Goal: Task Accomplishment & Management: Use online tool/utility

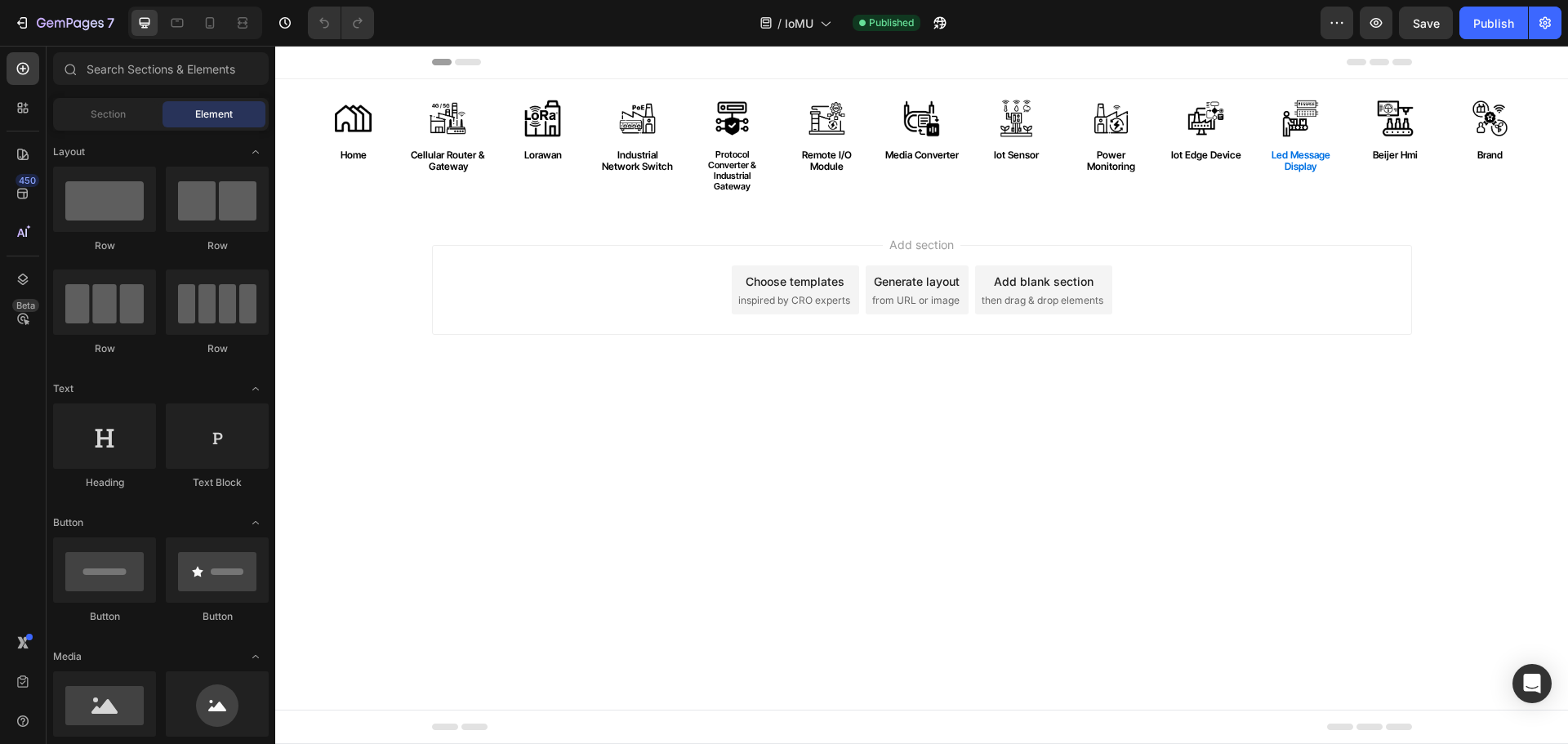
scroll to position [211, 0]
drag, startPoint x: 459, startPoint y: 123, endPoint x: 439, endPoint y: 148, distance: 32.0
click at [459, 123] on img at bounding box center [448, 118] width 38 height 38
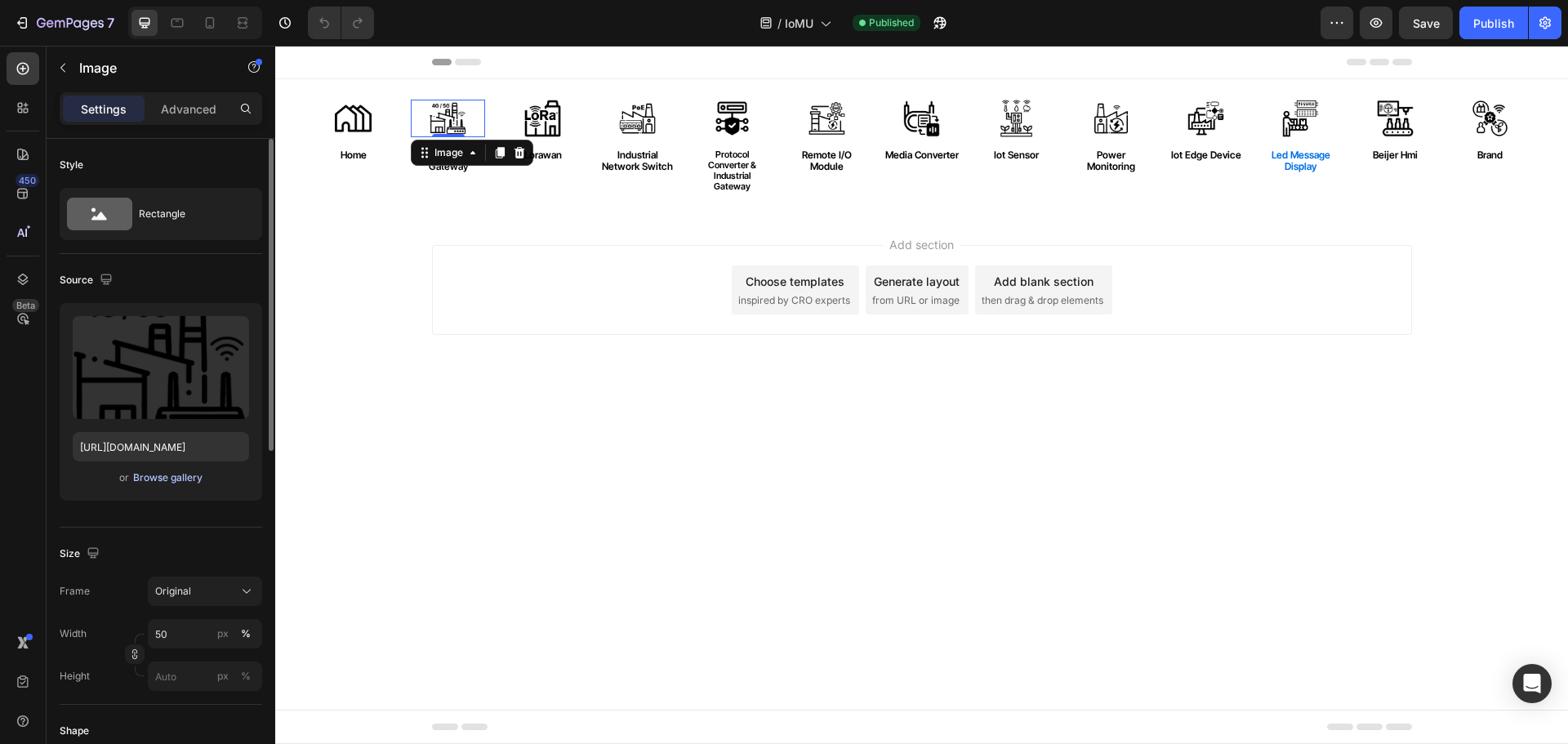
click at [181, 480] on div "Browse gallery" at bounding box center [167, 477] width 69 height 15
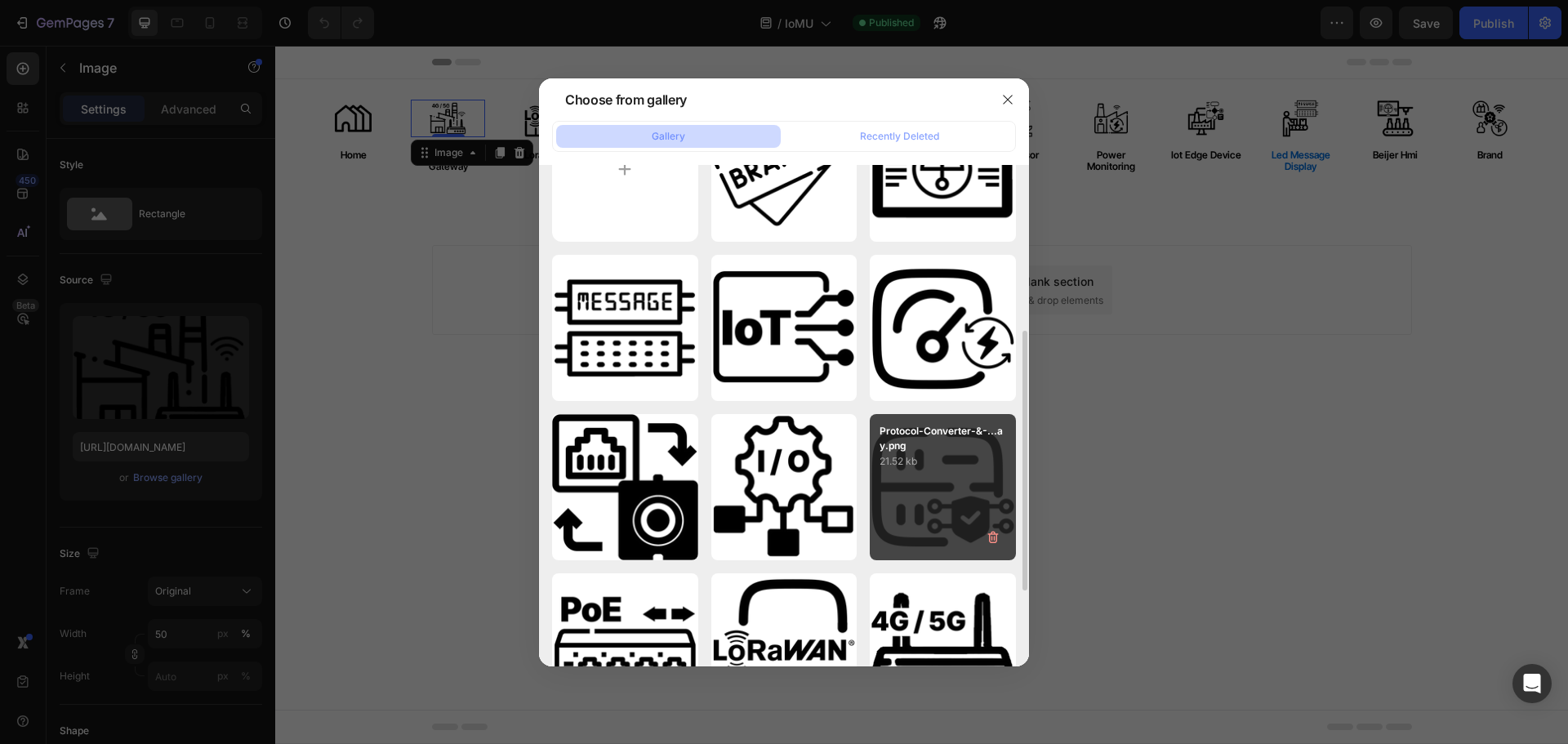
scroll to position [164, 0]
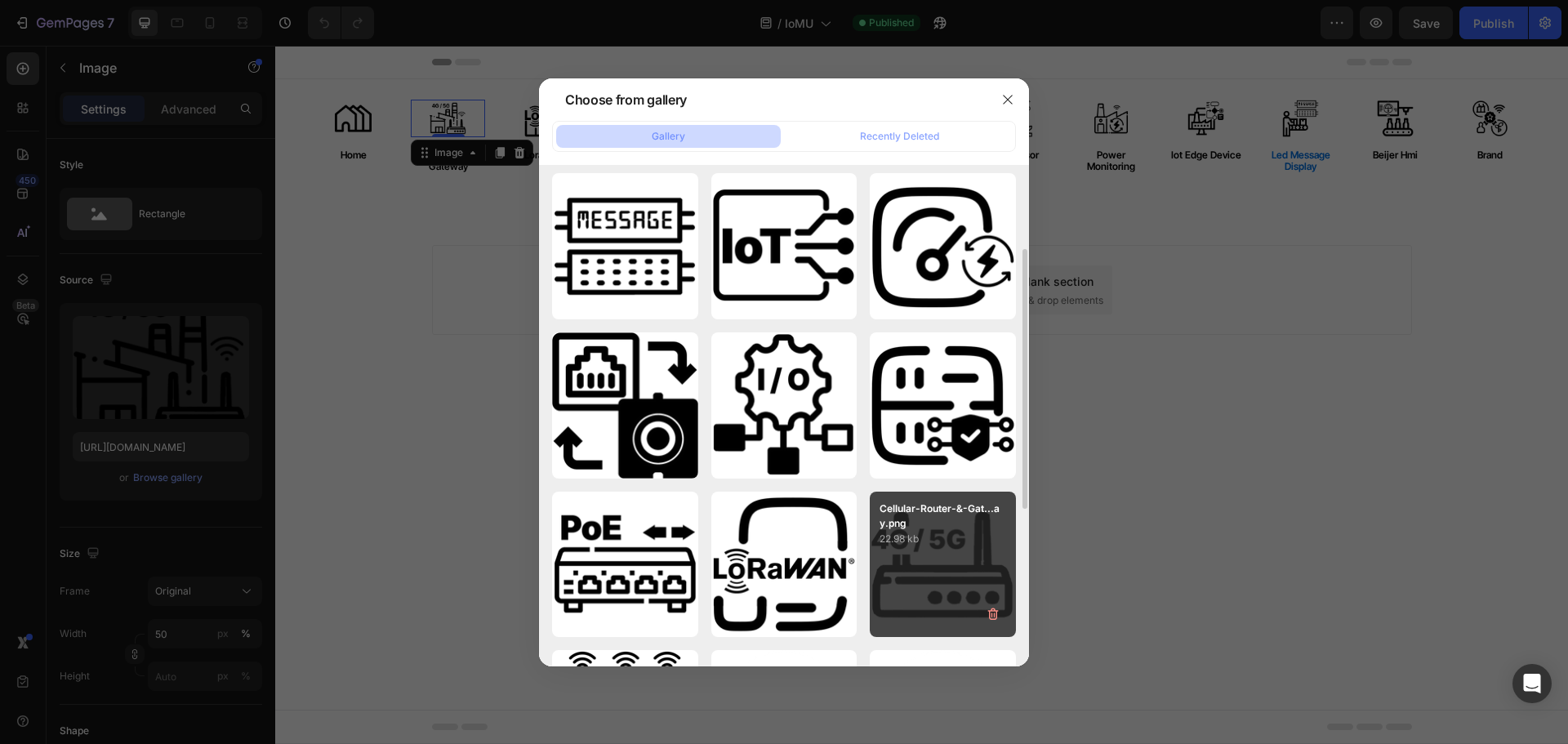
click at [921, 518] on p "Cellular-Router-&-Gat...ay.png" at bounding box center [943, 516] width 127 height 29
type input "[URL][DOMAIN_NAME]"
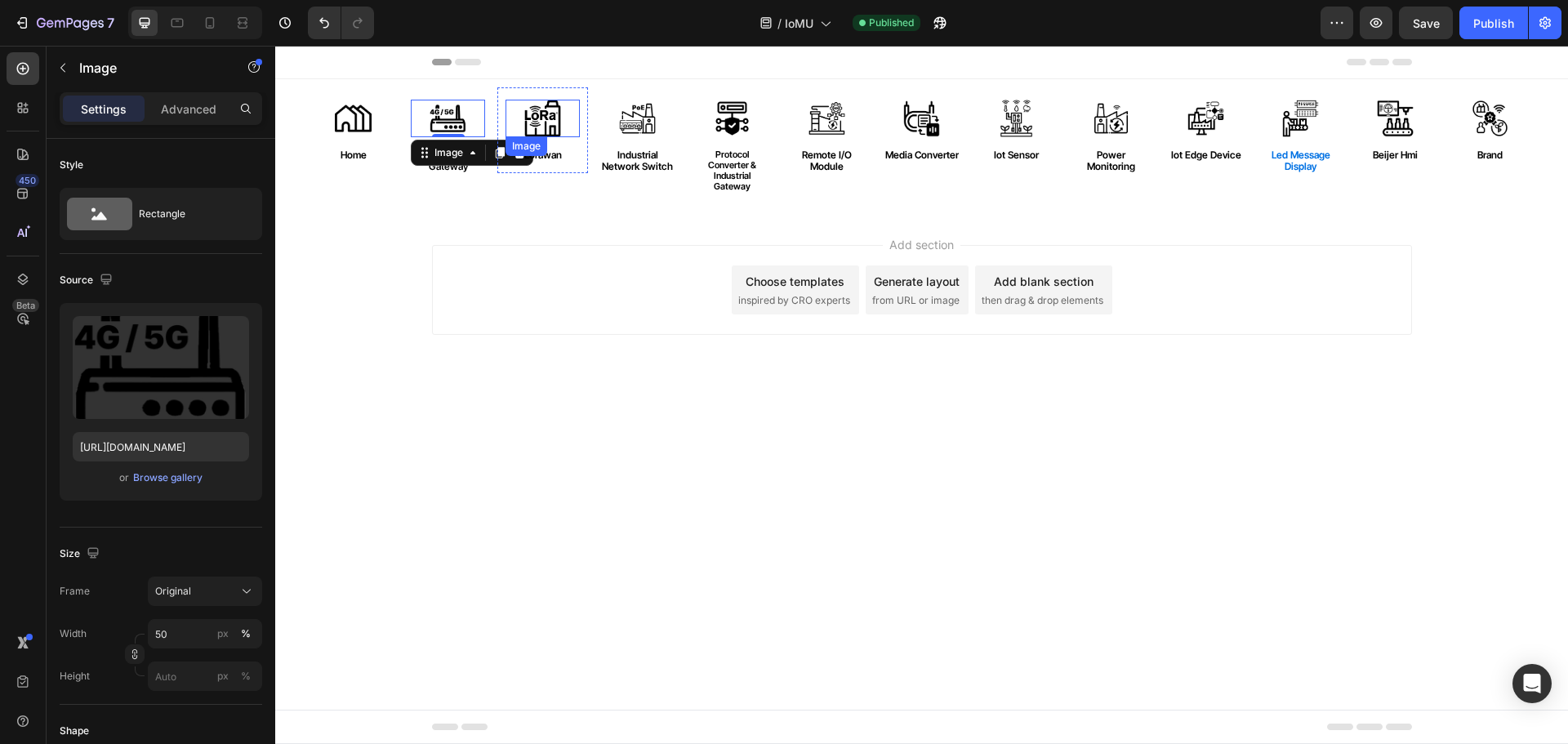
click at [552, 112] on img at bounding box center [544, 118] width 38 height 38
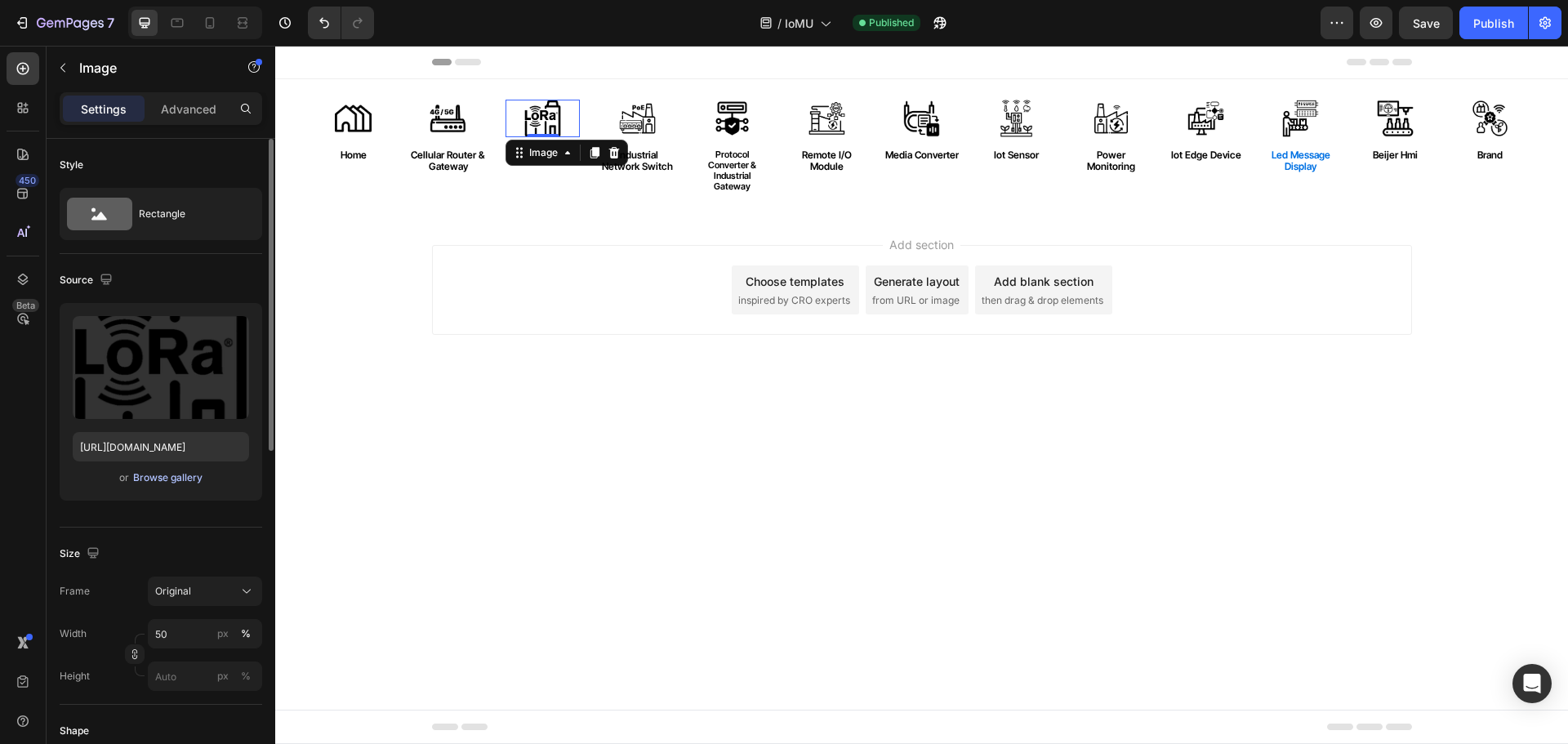
click at [184, 477] on div "Browse gallery" at bounding box center [167, 477] width 69 height 15
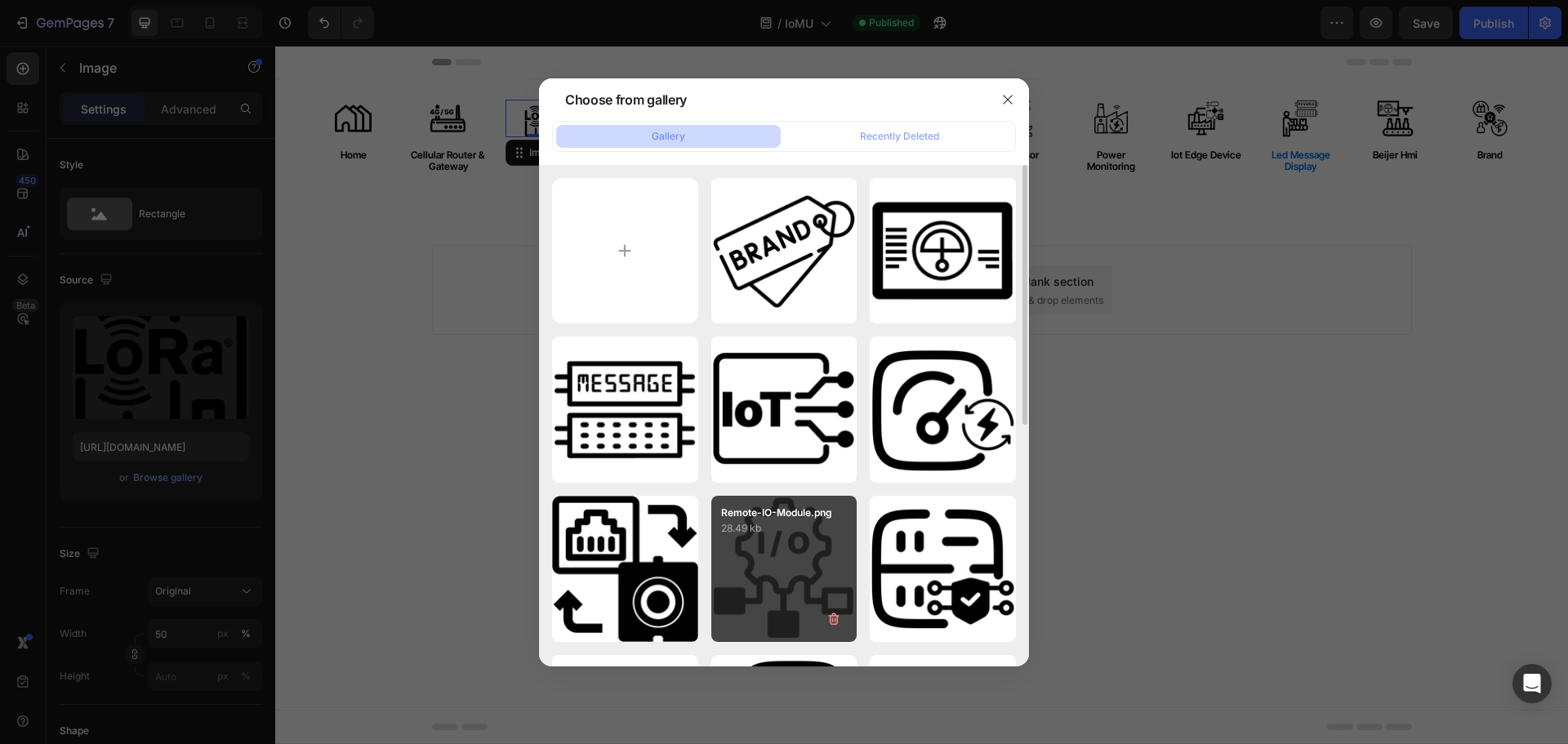
scroll to position [245, 0]
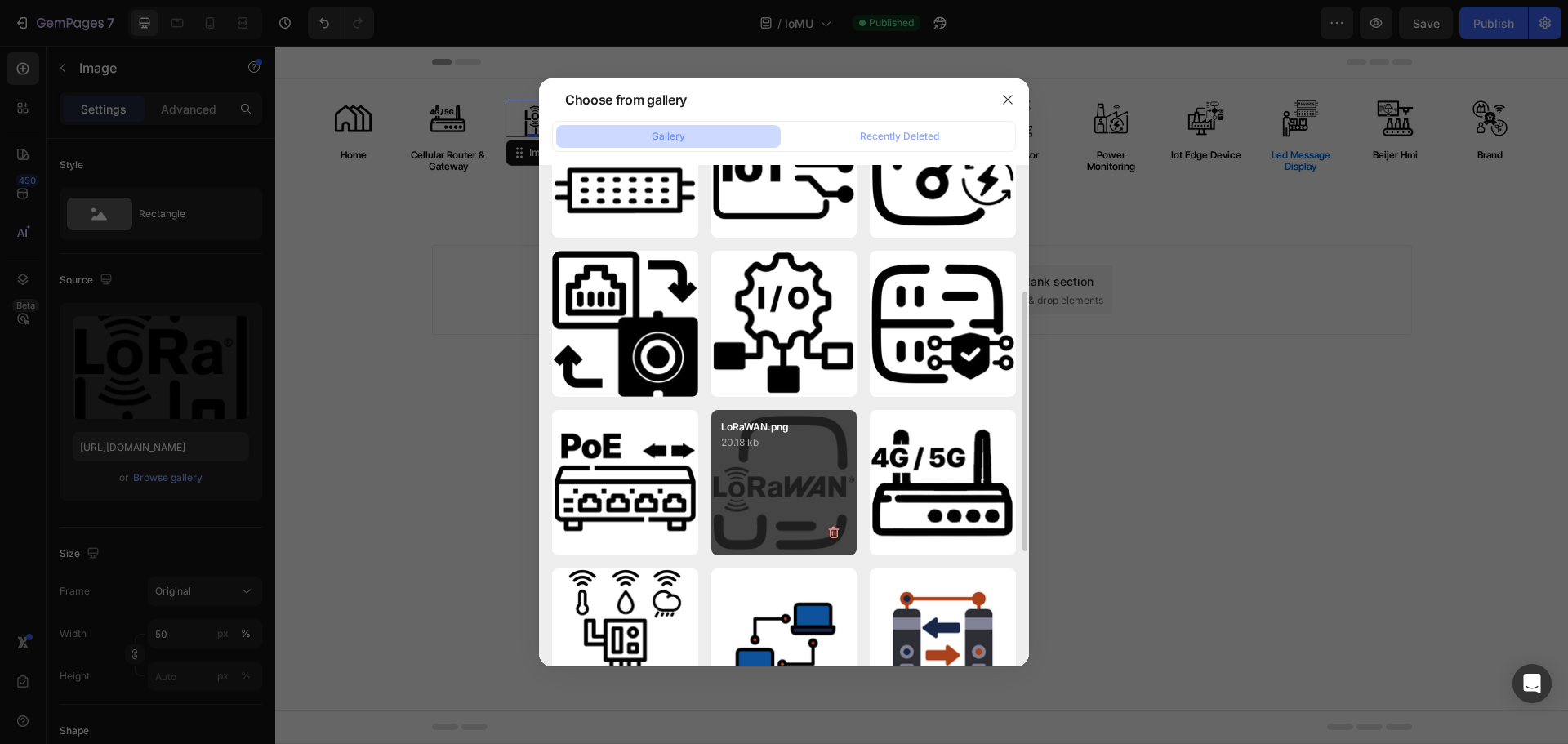
click at [814, 479] on div "LoRaWAN.png 20.18 kb" at bounding box center [784, 483] width 147 height 147
type input "[URL][DOMAIN_NAME]"
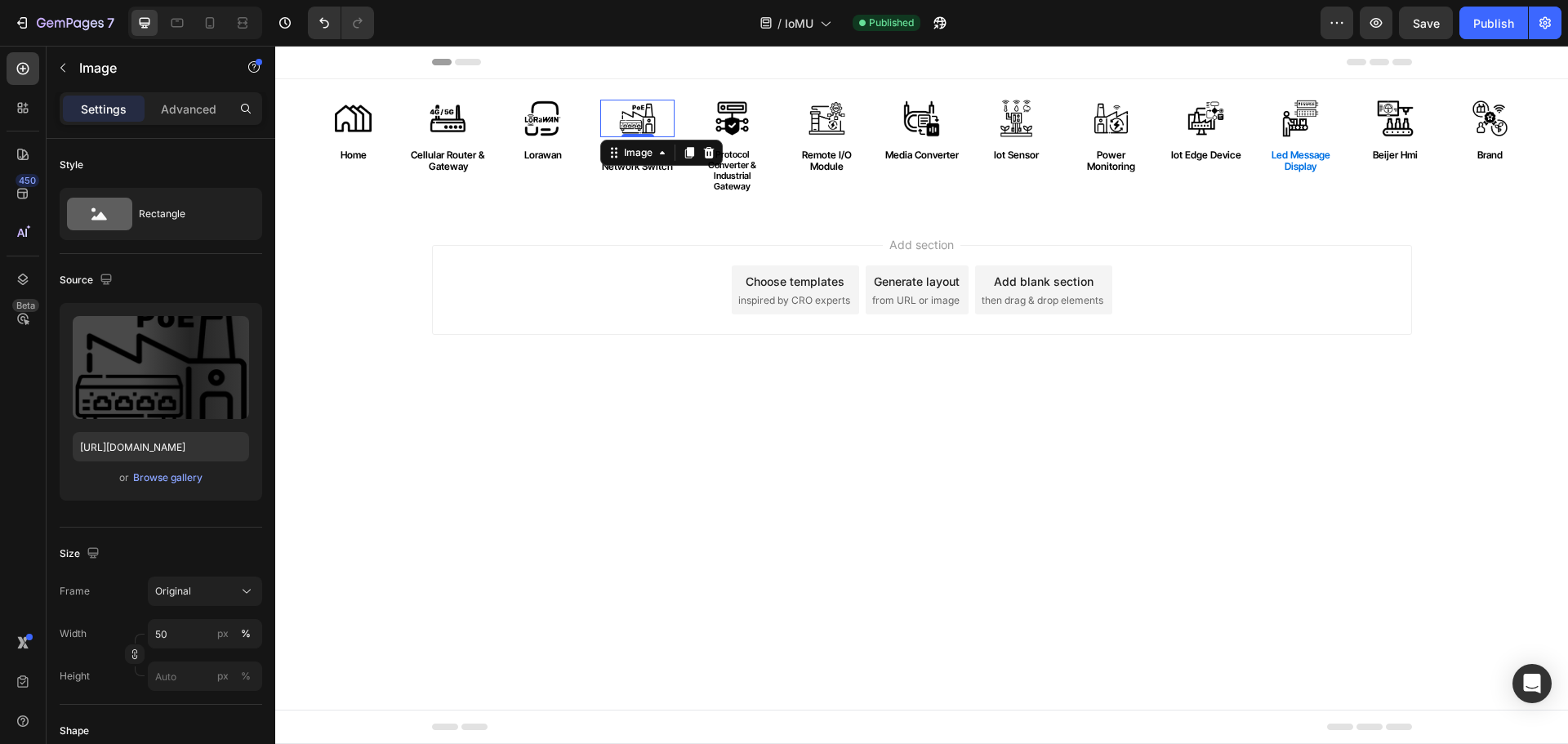
click at [626, 104] on img at bounding box center [638, 118] width 38 height 38
click at [163, 466] on div "Upload Image [URL][DOMAIN_NAME] or Browse gallery" at bounding box center [161, 401] width 202 height 198
click at [164, 474] on div "Browse gallery" at bounding box center [167, 477] width 69 height 15
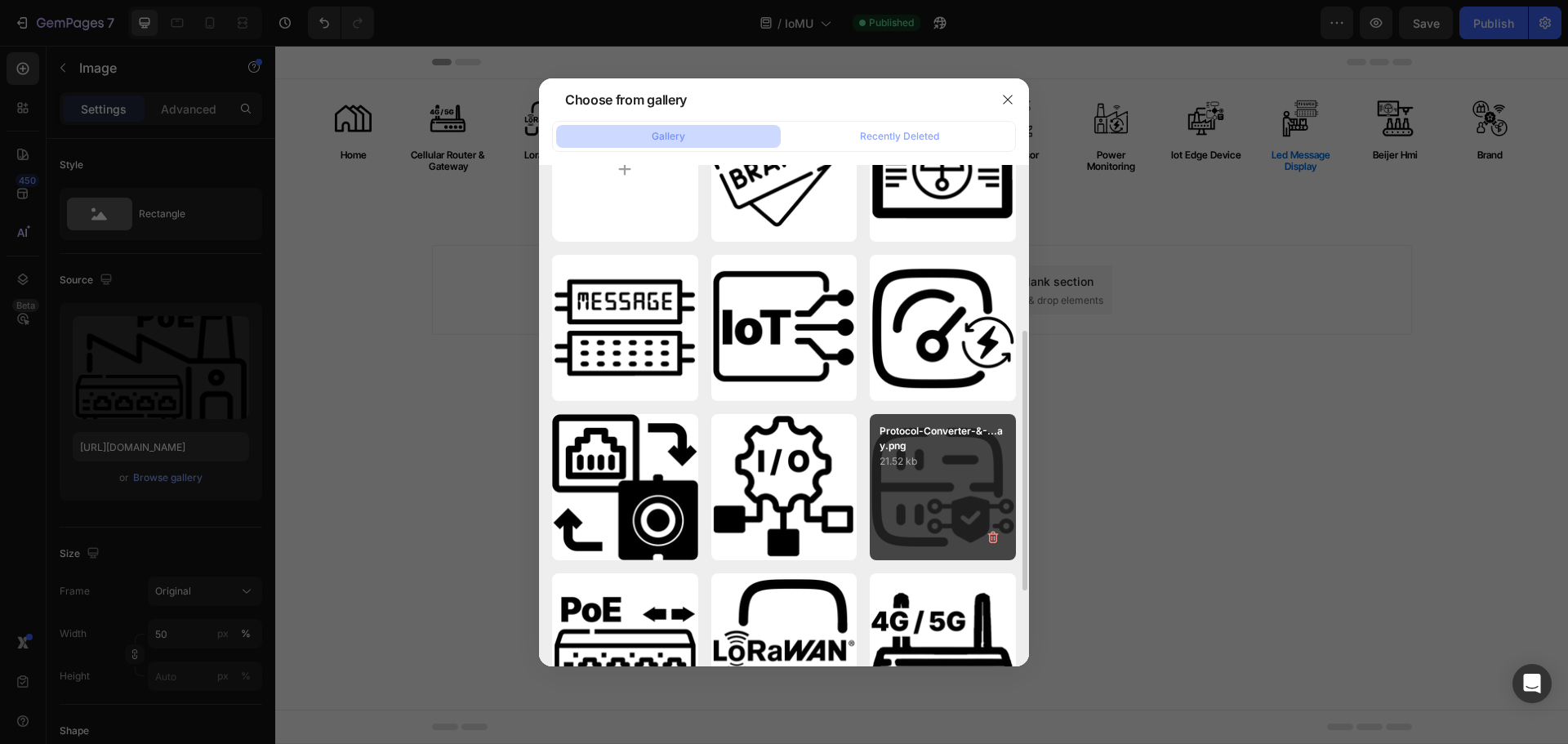
scroll to position [164, 0]
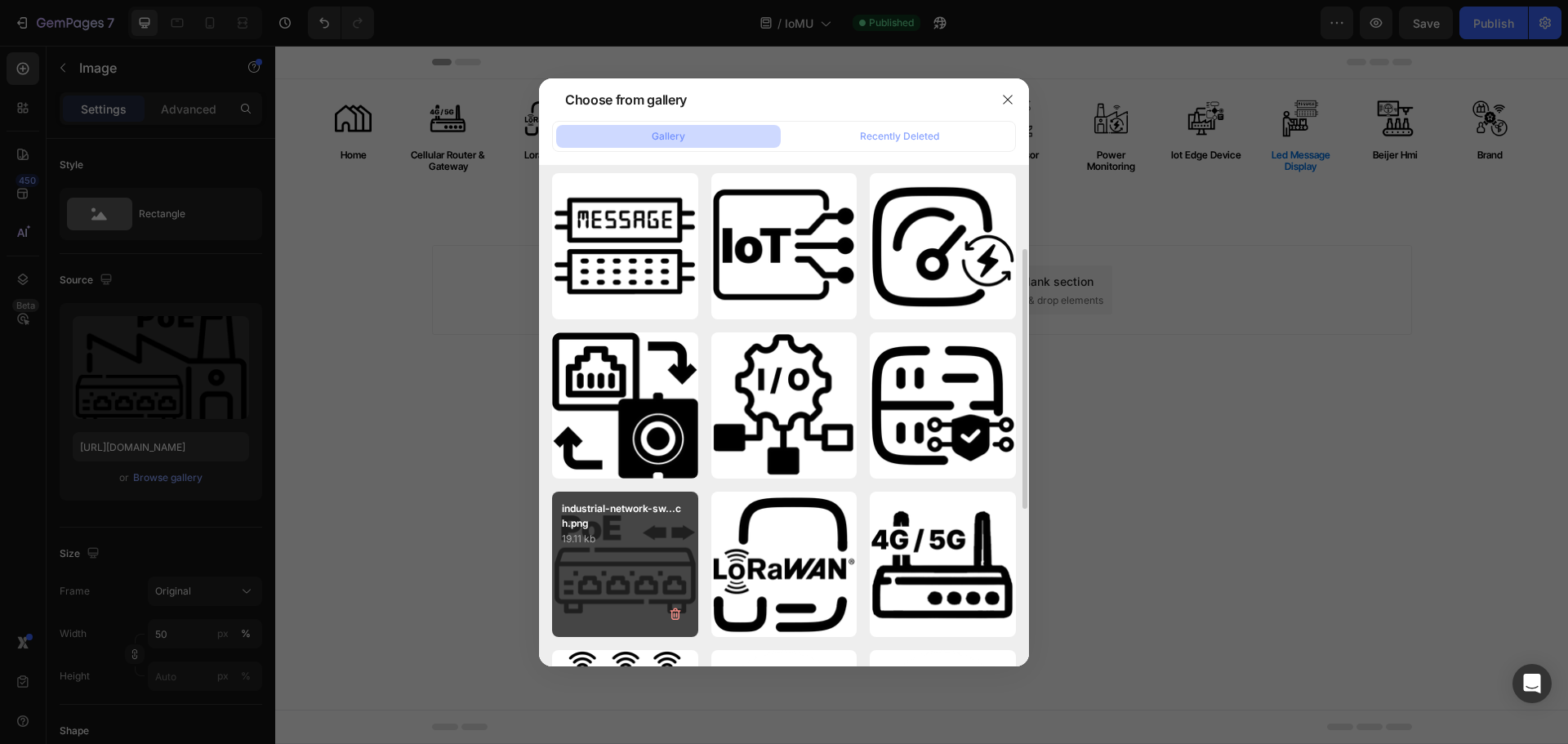
click at [622, 558] on div "industrial-network-sw...ch.png 19.11 kb" at bounding box center [625, 564] width 147 height 147
type input "[URL][DOMAIN_NAME]"
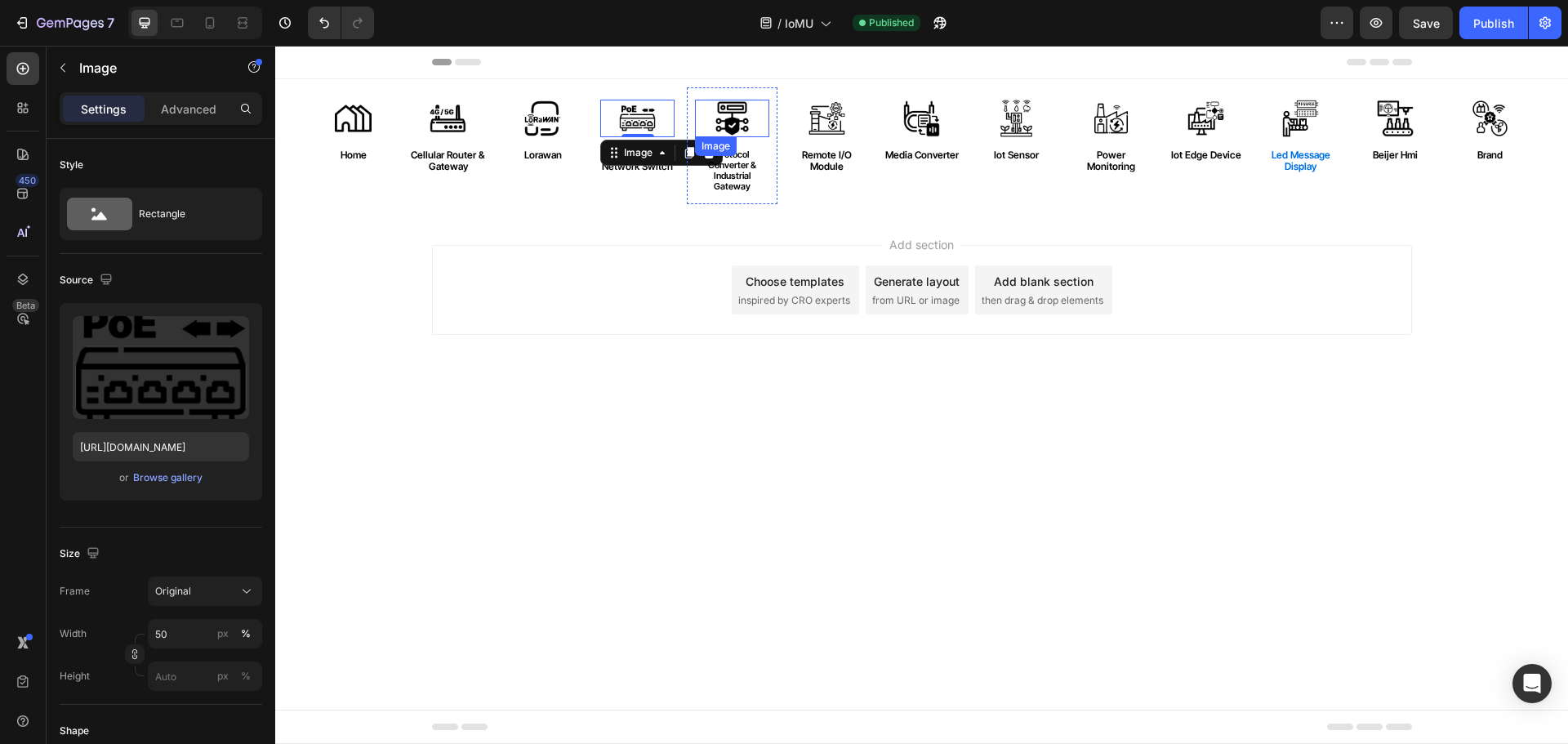
click at [735, 113] on img at bounding box center [733, 118] width 38 height 38
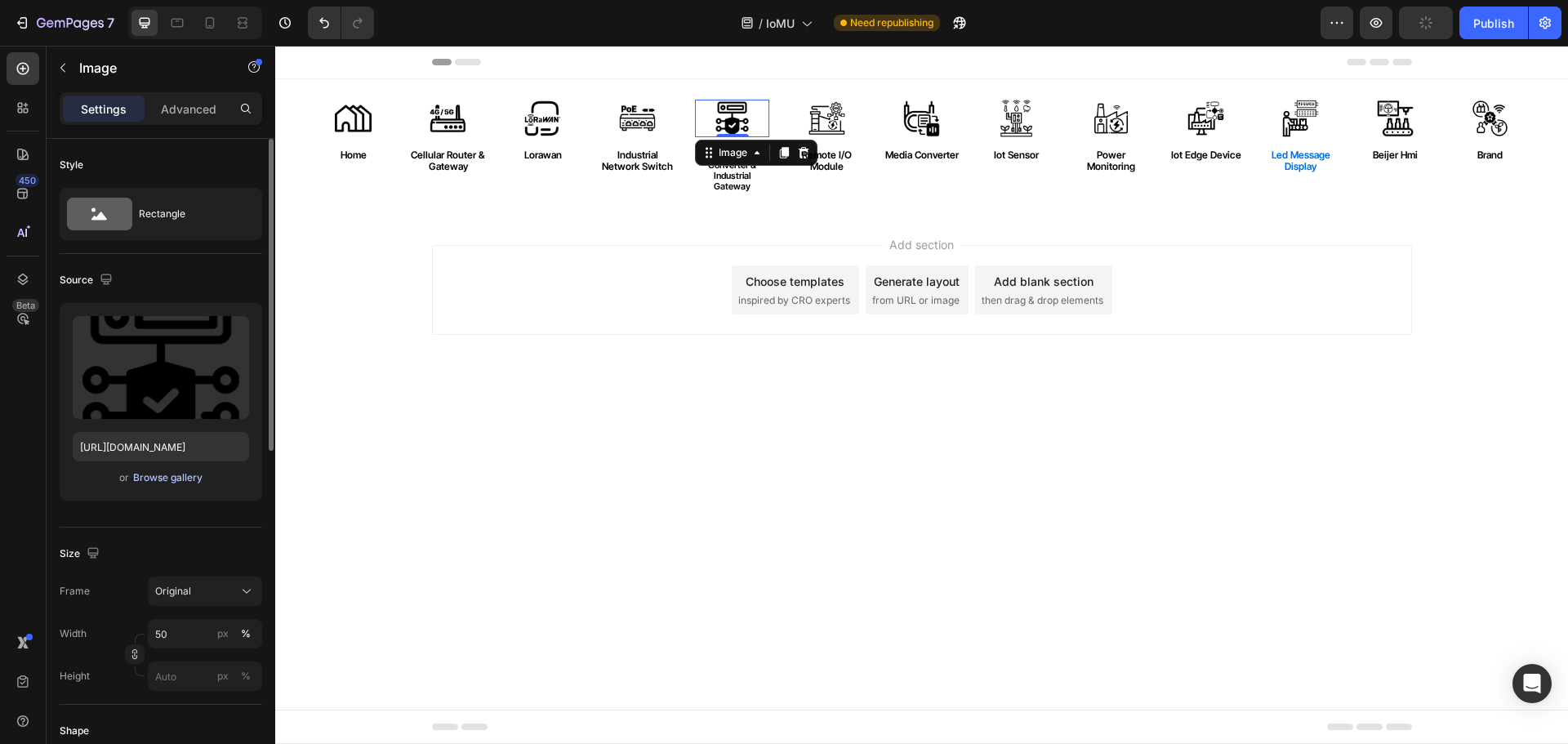
click at [180, 477] on div "Browse gallery" at bounding box center [167, 477] width 69 height 15
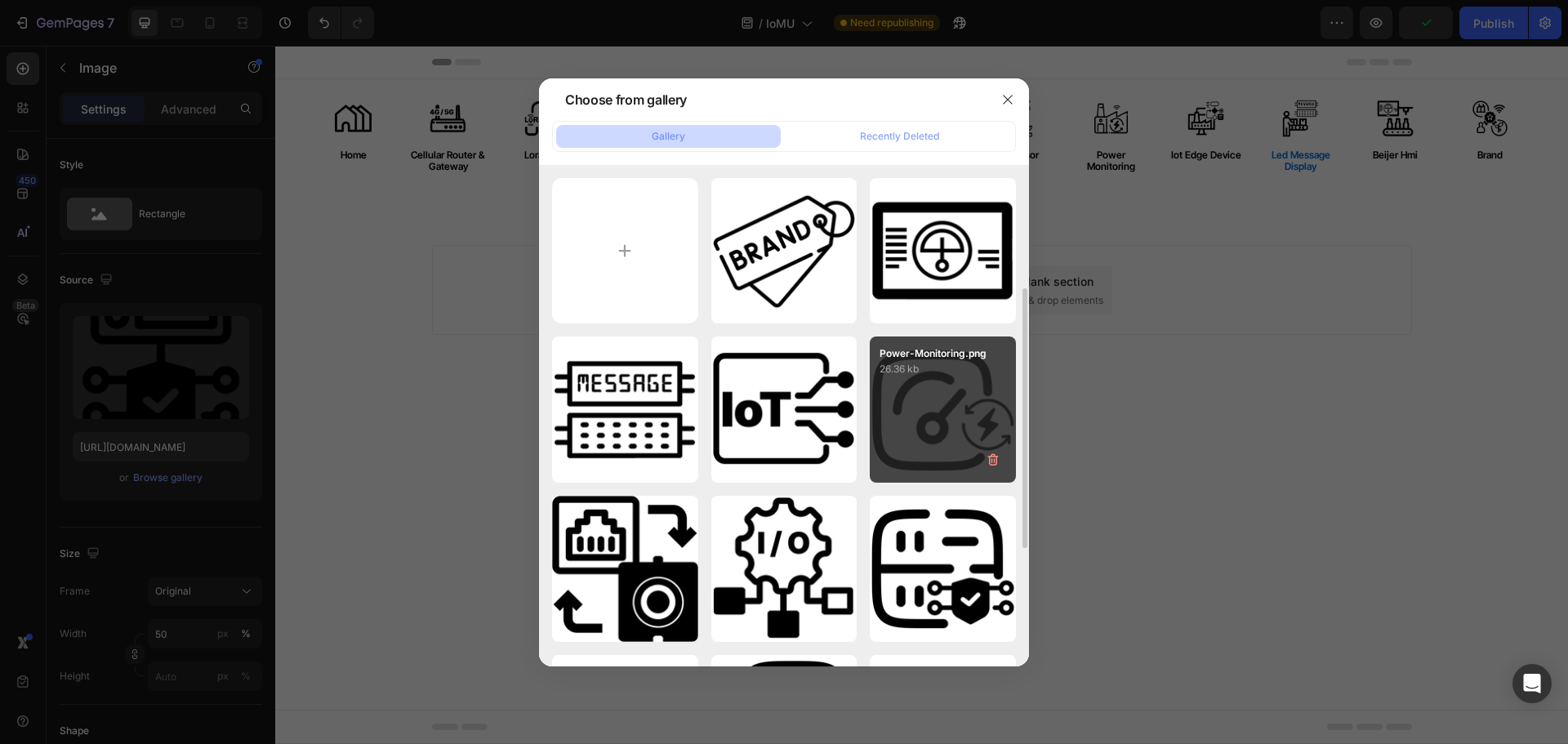
scroll to position [81, 0]
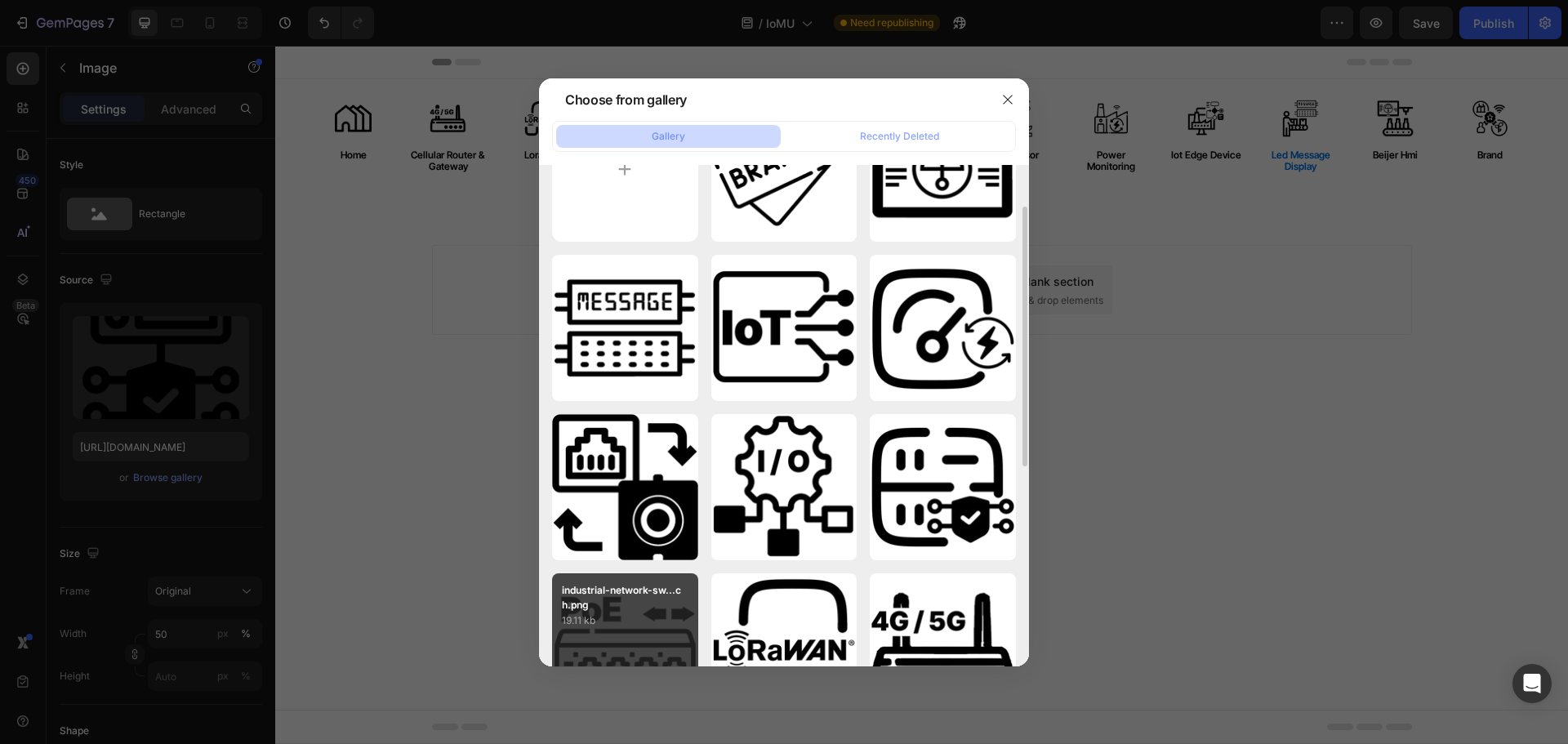
click at [646, 612] on p "19.11 kb" at bounding box center [625, 620] width 127 height 16
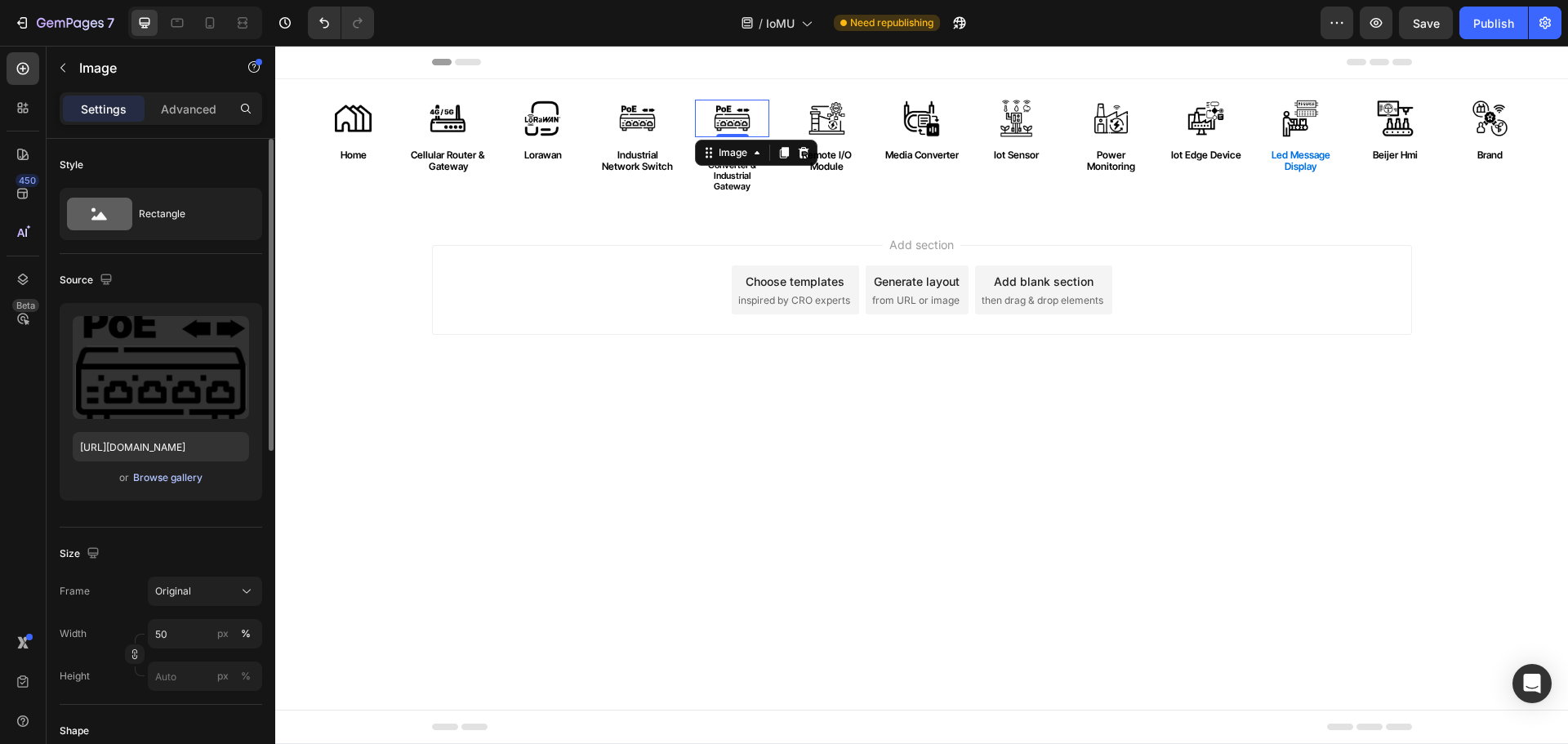
click at [170, 479] on div "Browse gallery" at bounding box center [167, 477] width 69 height 15
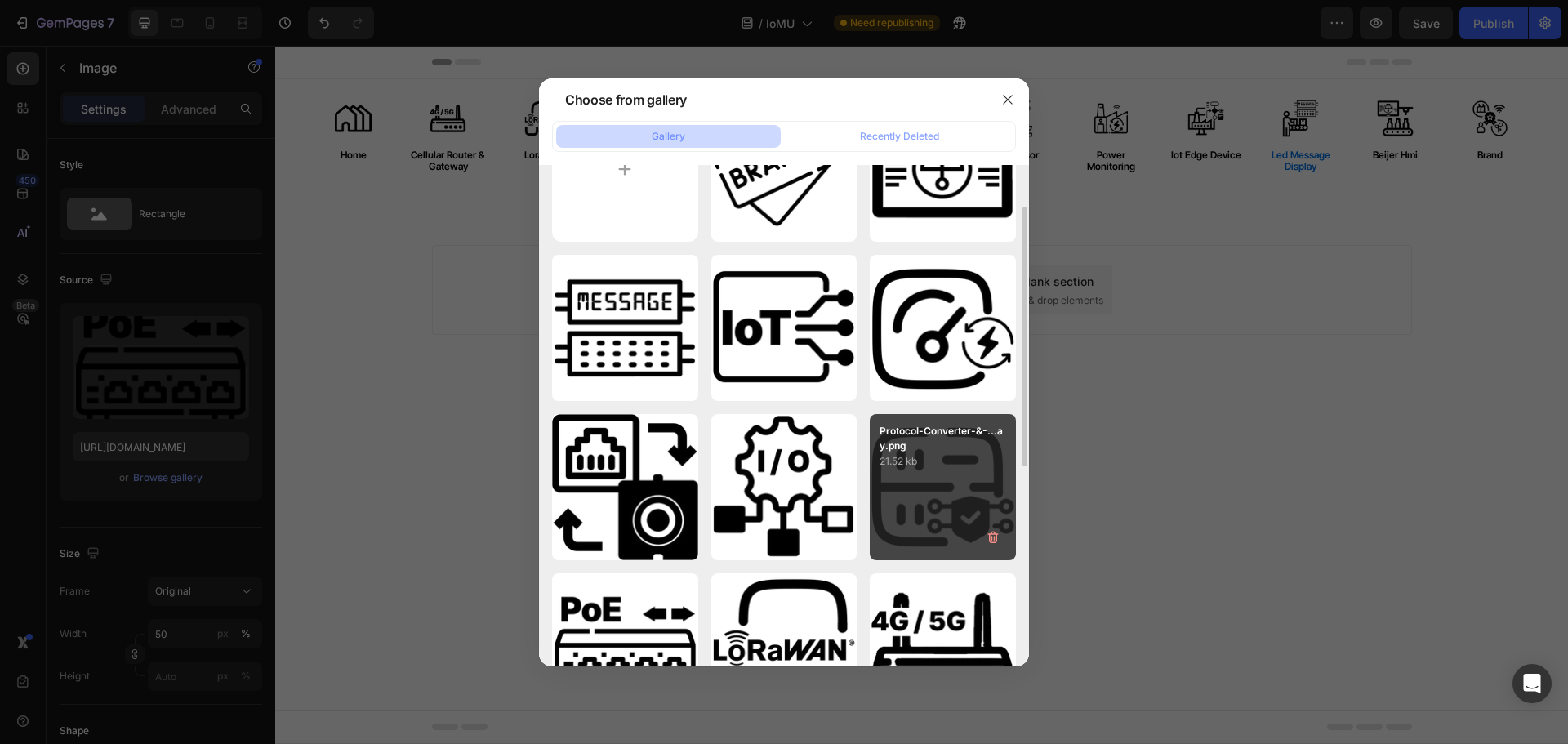
click at [960, 470] on div "Protocol-Converter-&-...ay.png 21.52 kb" at bounding box center [943, 487] width 147 height 147
type input "[URL][DOMAIN_NAME]"
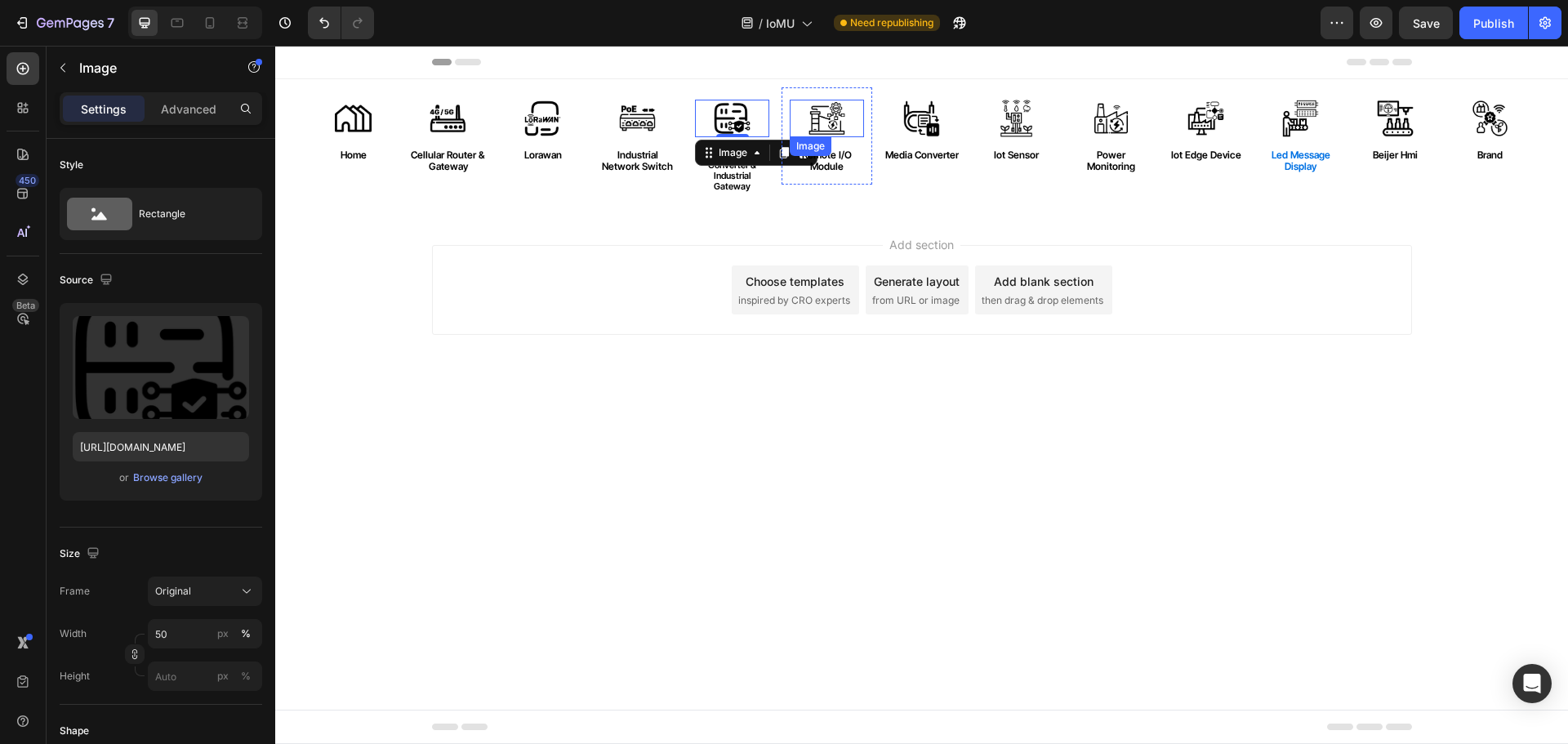
click at [825, 114] on img at bounding box center [827, 118] width 38 height 38
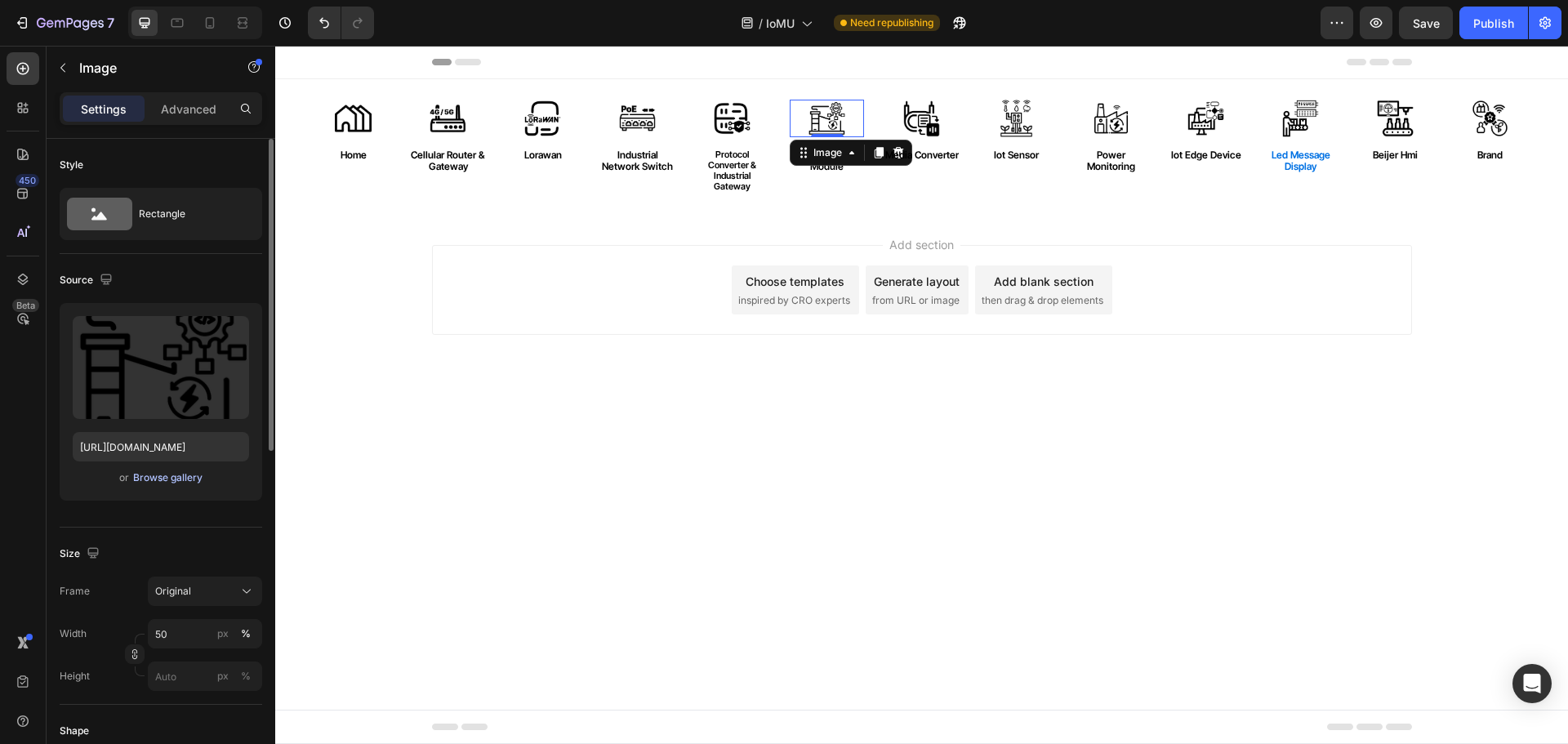
click at [156, 478] on div "Browse gallery" at bounding box center [167, 477] width 69 height 15
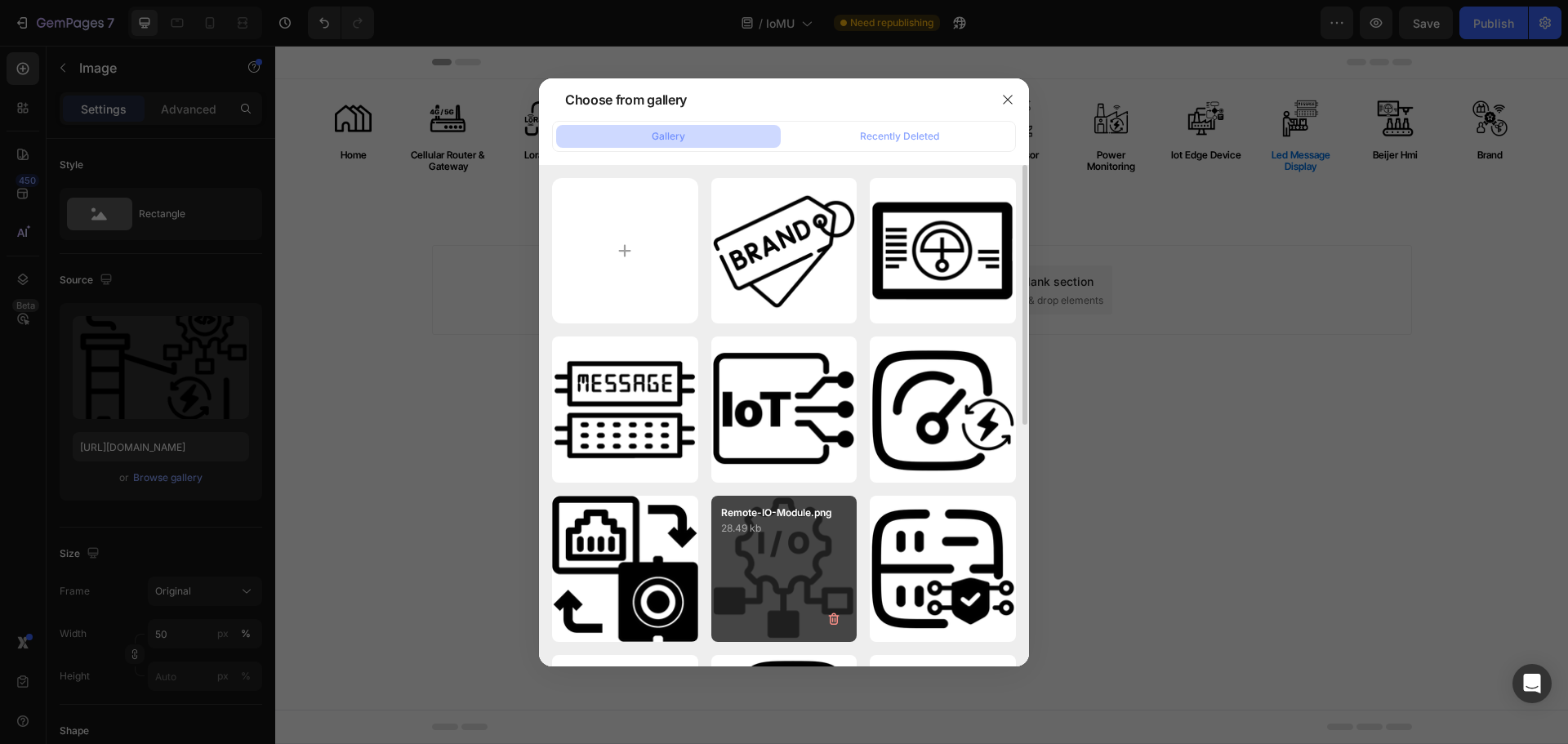
click at [802, 546] on div "Remote-IO-Module.png 28.49 kb" at bounding box center [784, 568] width 147 height 147
type input "[URL][DOMAIN_NAME]"
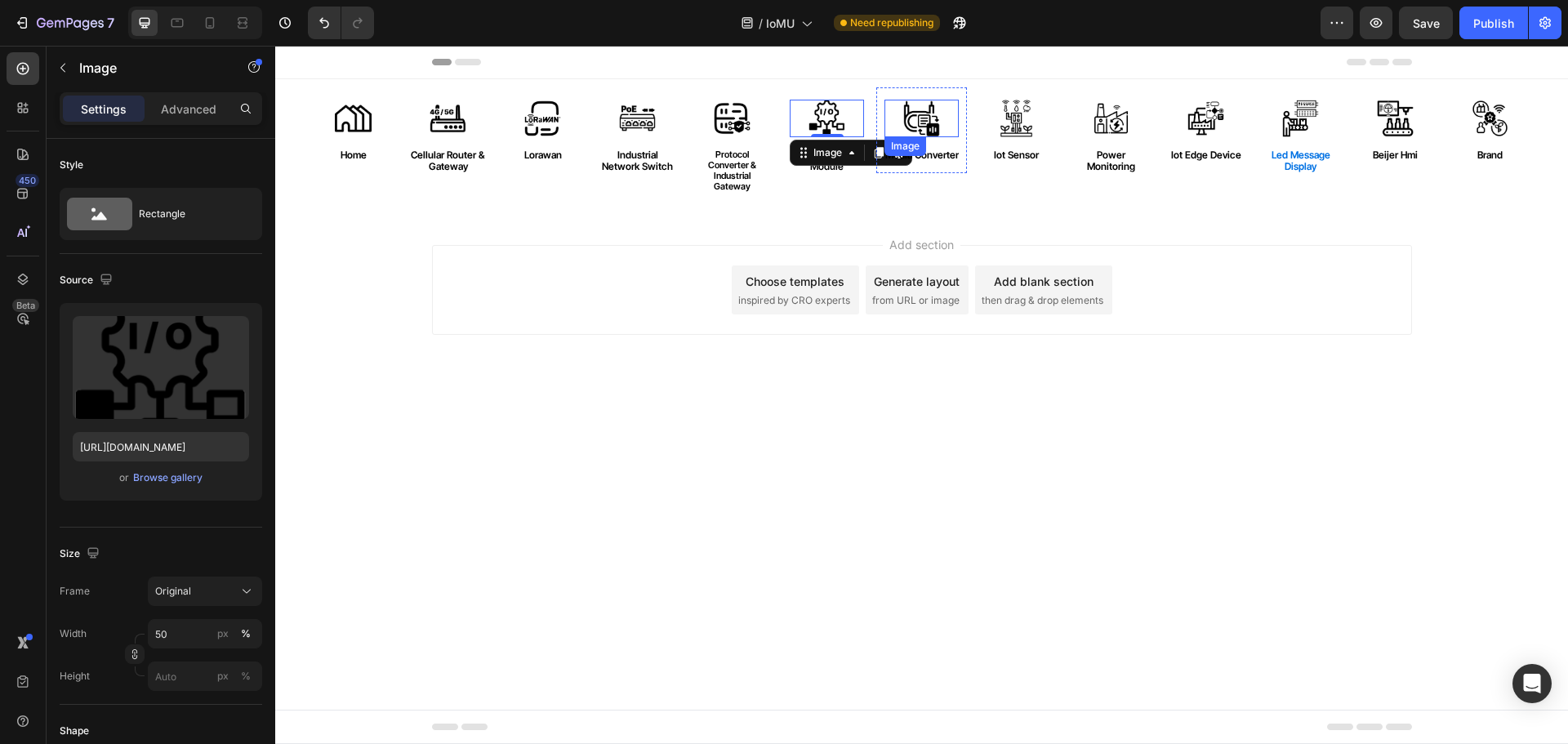
click at [930, 118] on img at bounding box center [922, 118] width 38 height 38
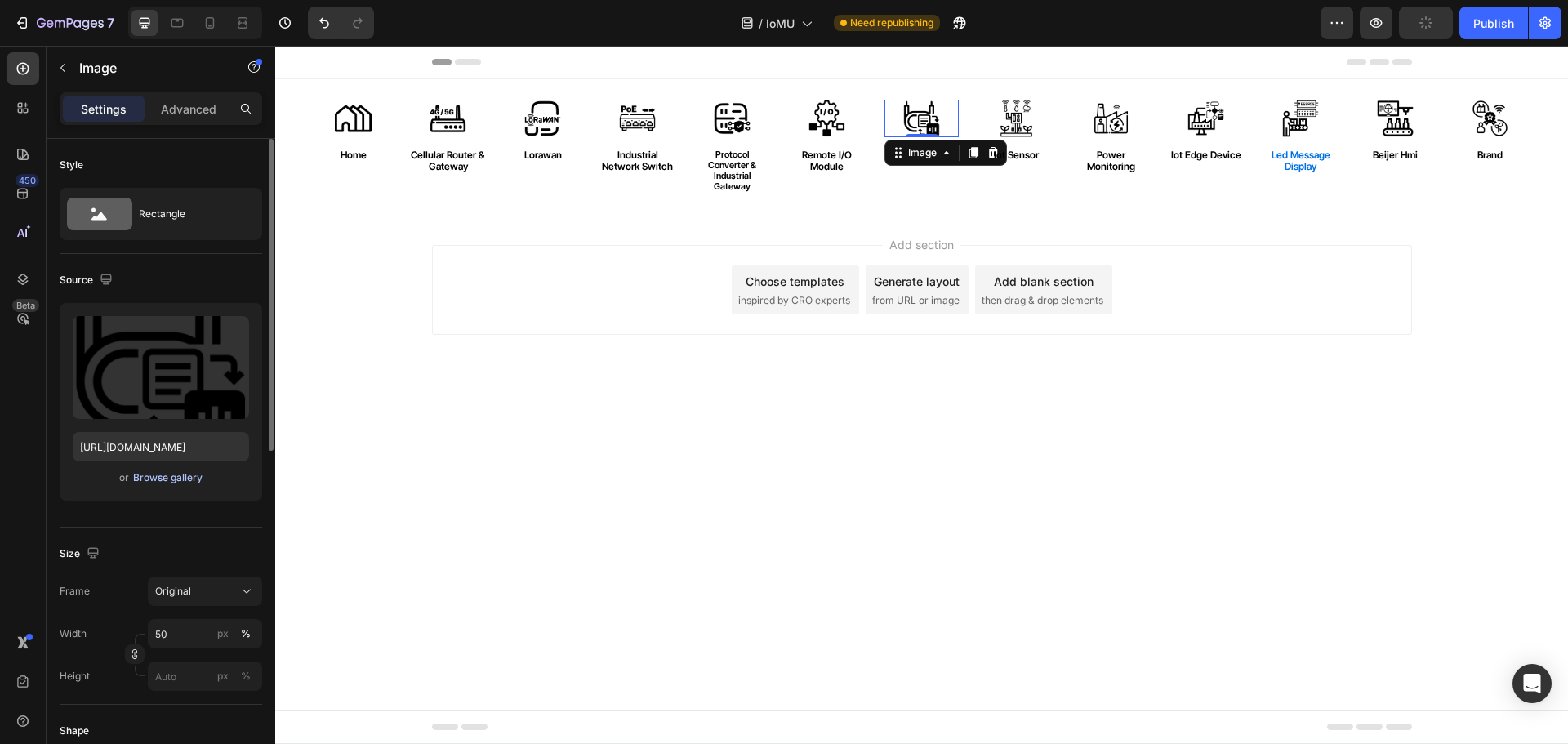
click at [159, 478] on div "Browse gallery" at bounding box center [167, 477] width 69 height 15
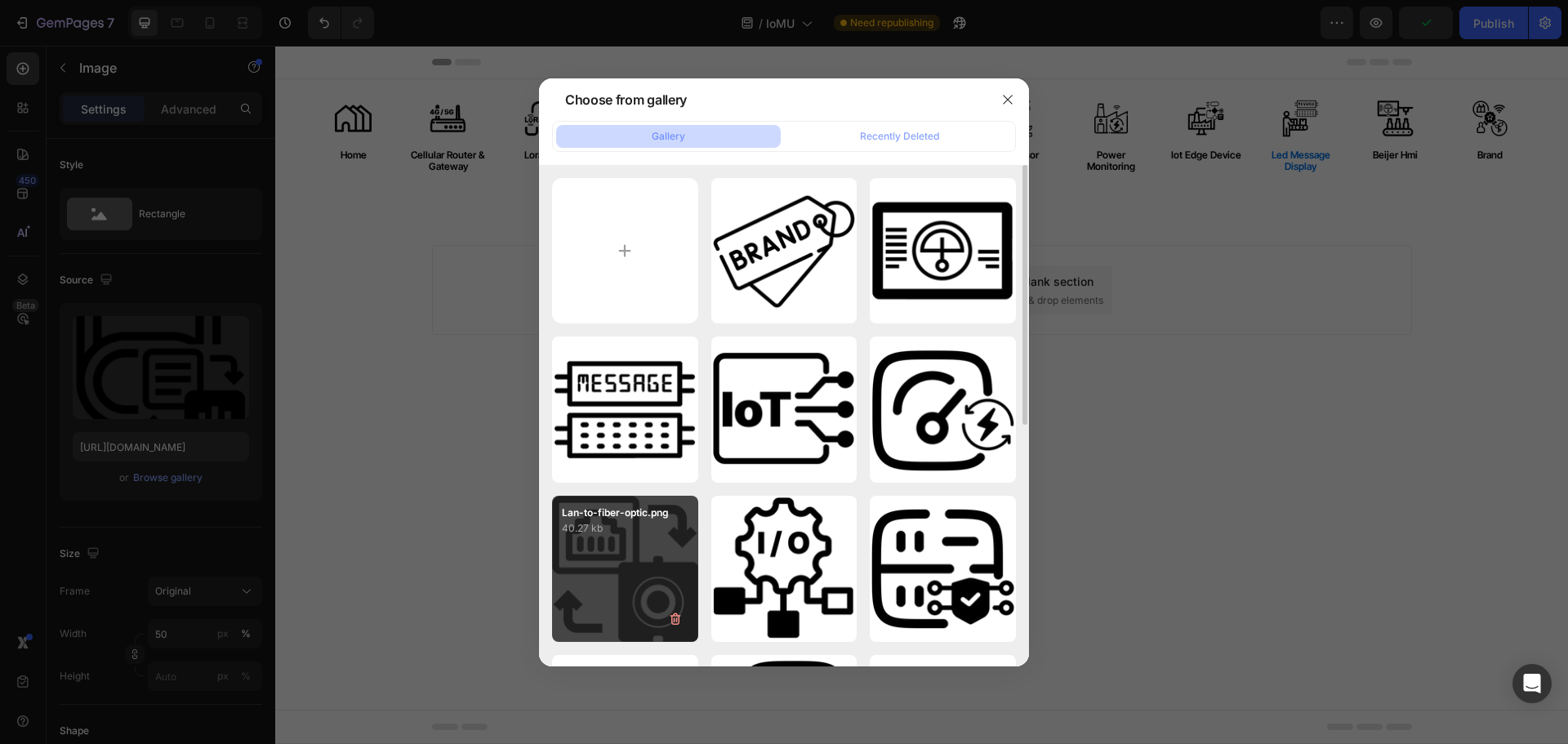
click at [633, 539] on div "Lan-to-fiber-optic.png 40.27 kb" at bounding box center [625, 568] width 147 height 147
type input "[URL][DOMAIN_NAME]"
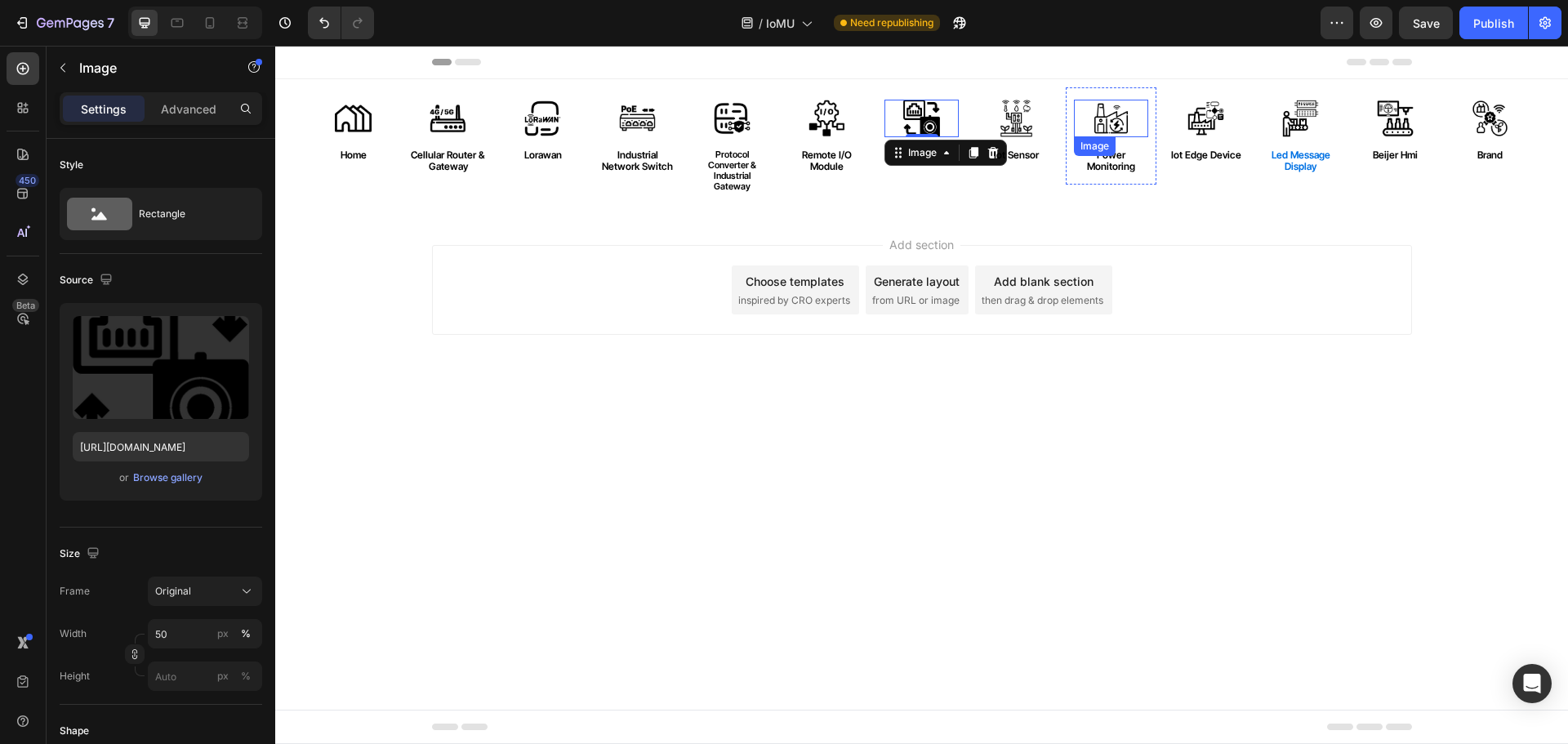
click at [1120, 127] on img at bounding box center [1112, 118] width 38 height 38
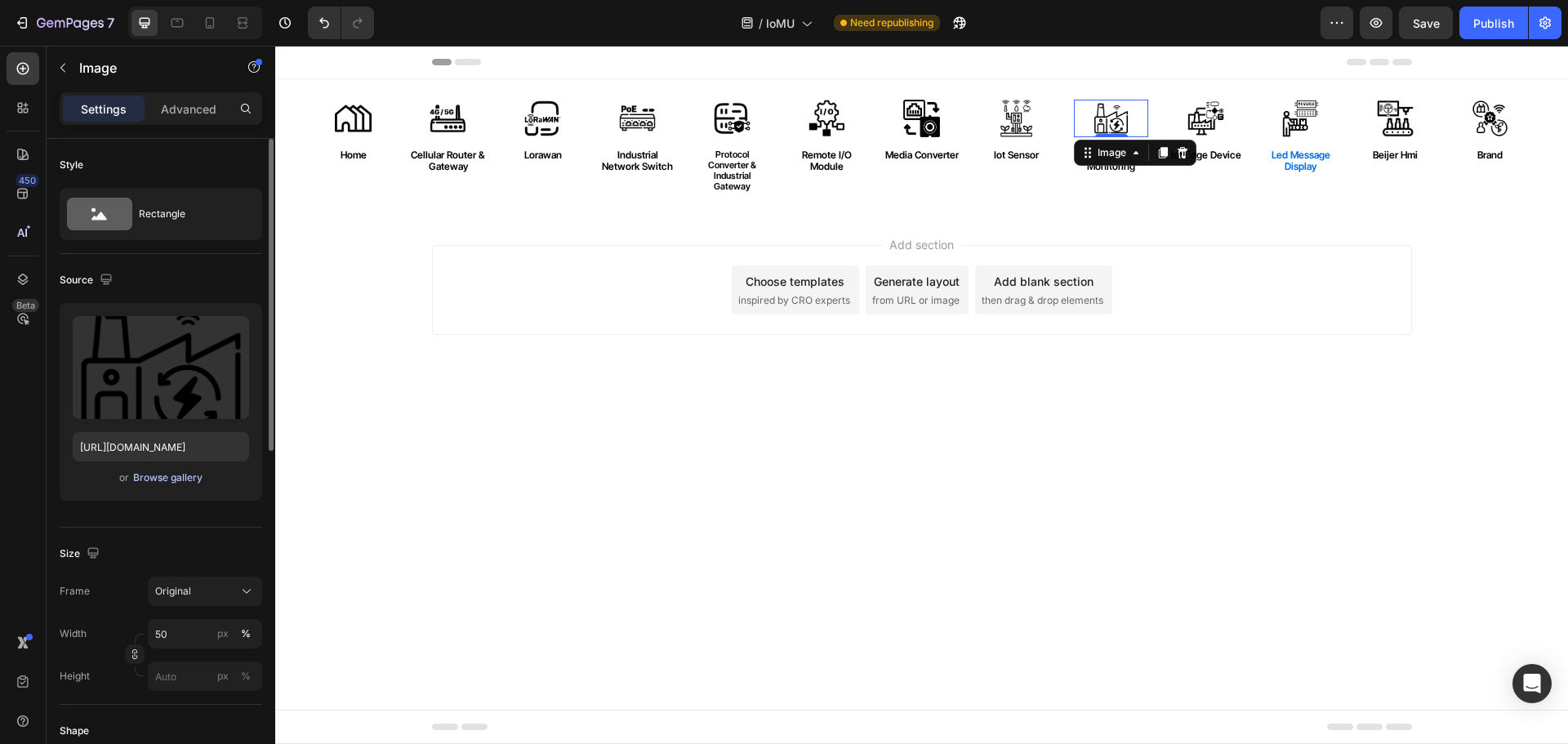
click at [181, 474] on div "Browse gallery" at bounding box center [167, 477] width 69 height 15
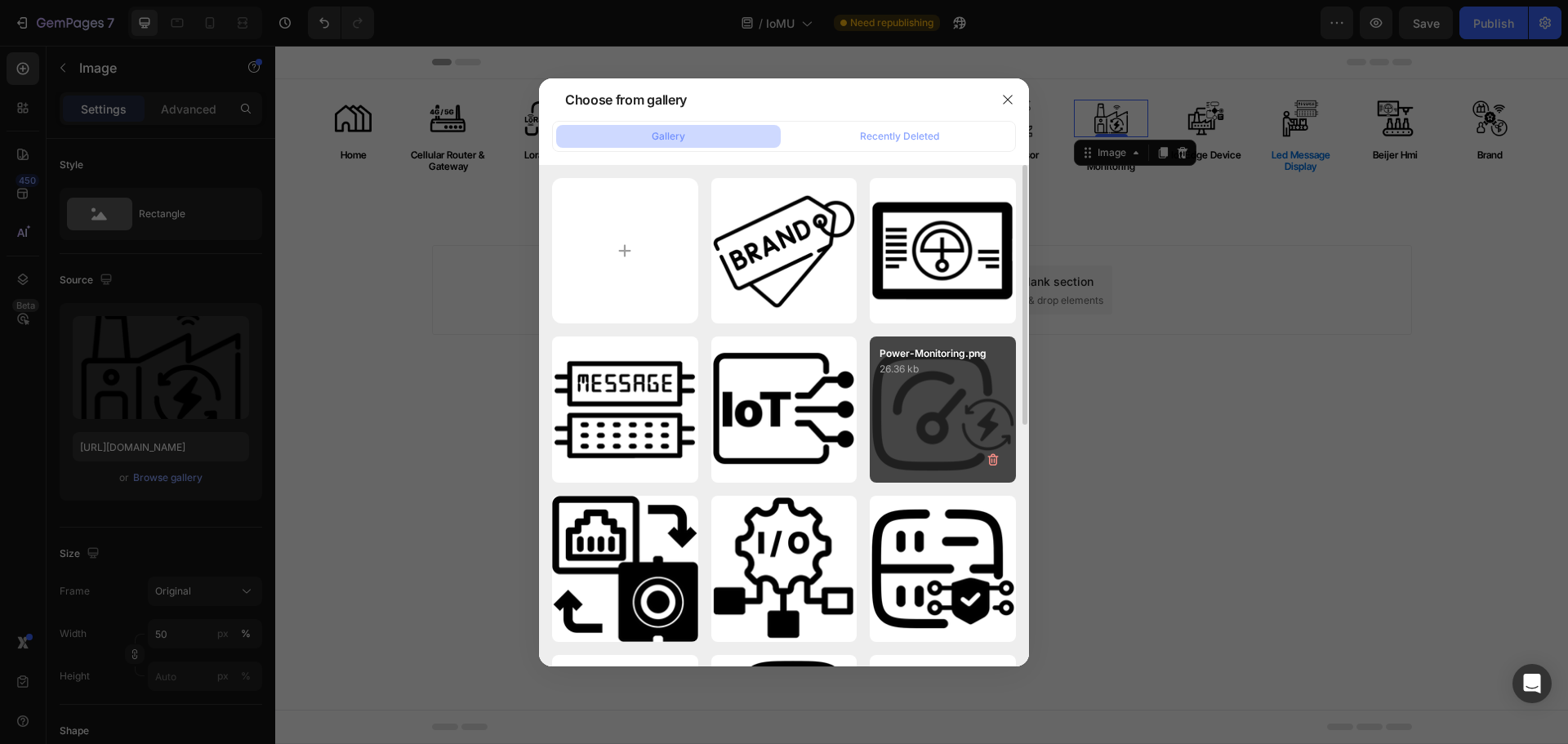
click at [943, 435] on div "Power-Monitoring.png 26.36 kb" at bounding box center [943, 409] width 147 height 147
type input "[URL][DOMAIN_NAME]"
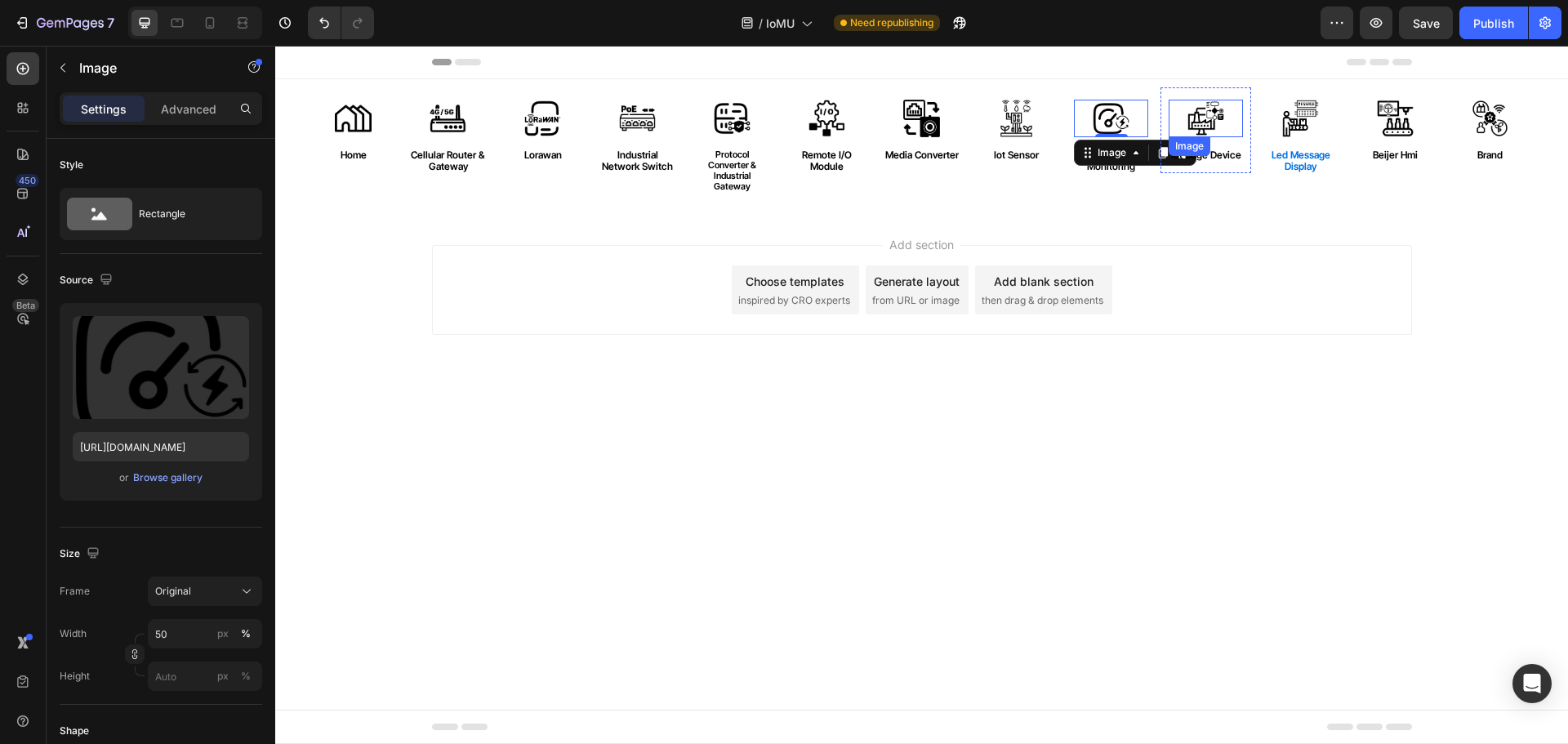
click at [1208, 112] on img at bounding box center [1206, 118] width 38 height 38
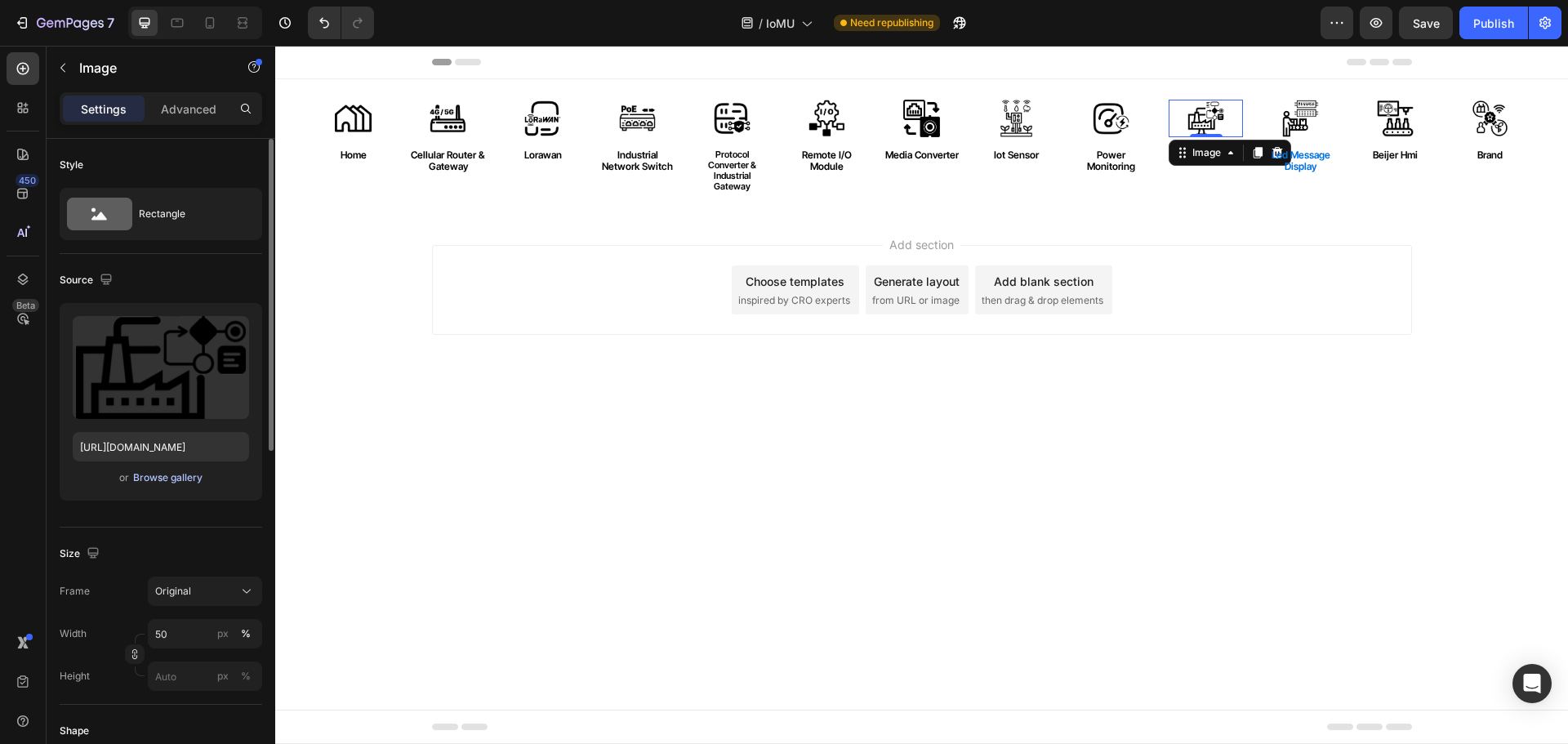
click at [170, 475] on div "Browse gallery" at bounding box center [167, 477] width 69 height 15
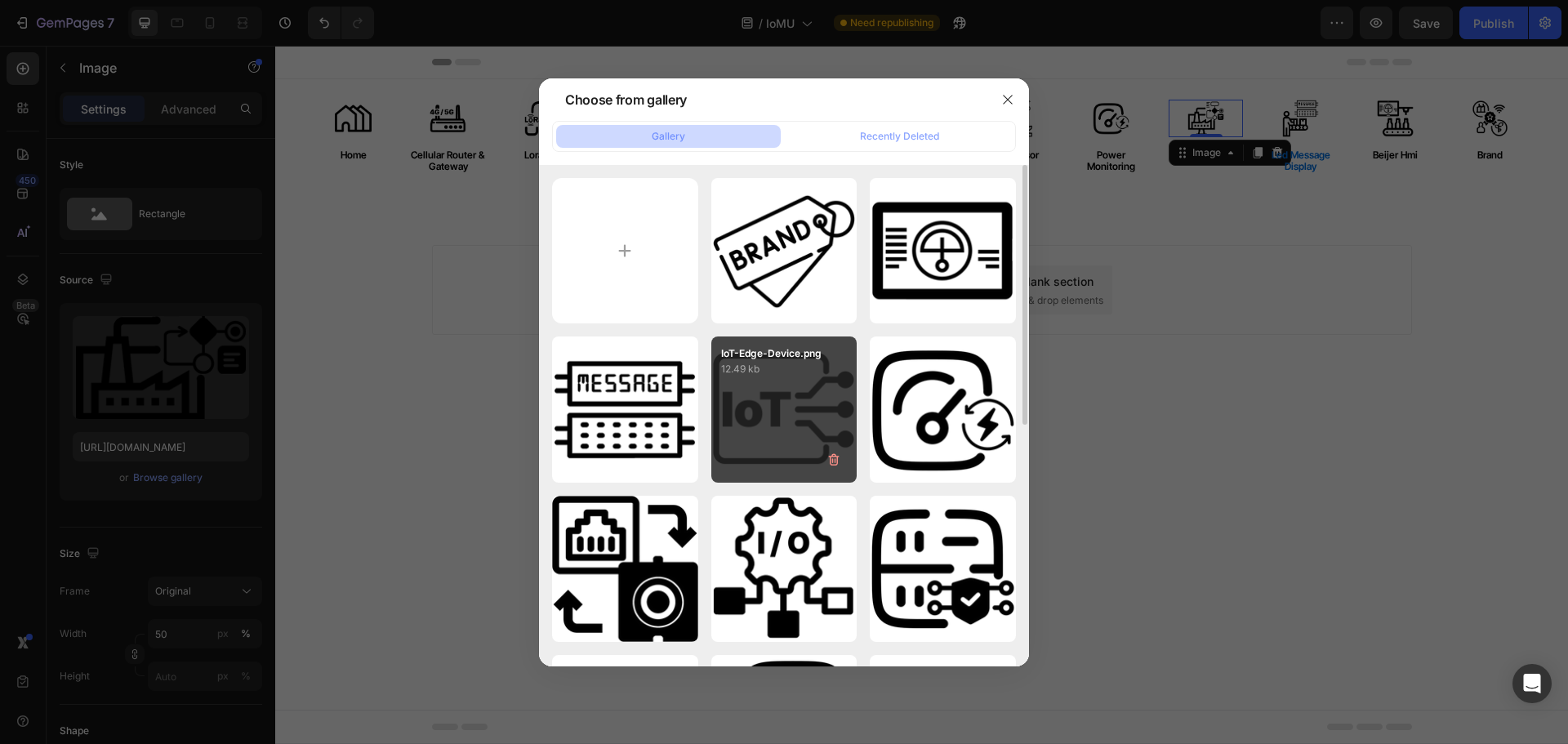
click at [782, 411] on div "IoT-Edge-Device.png 12.49 kb" at bounding box center [784, 409] width 147 height 147
type input "[URL][DOMAIN_NAME]"
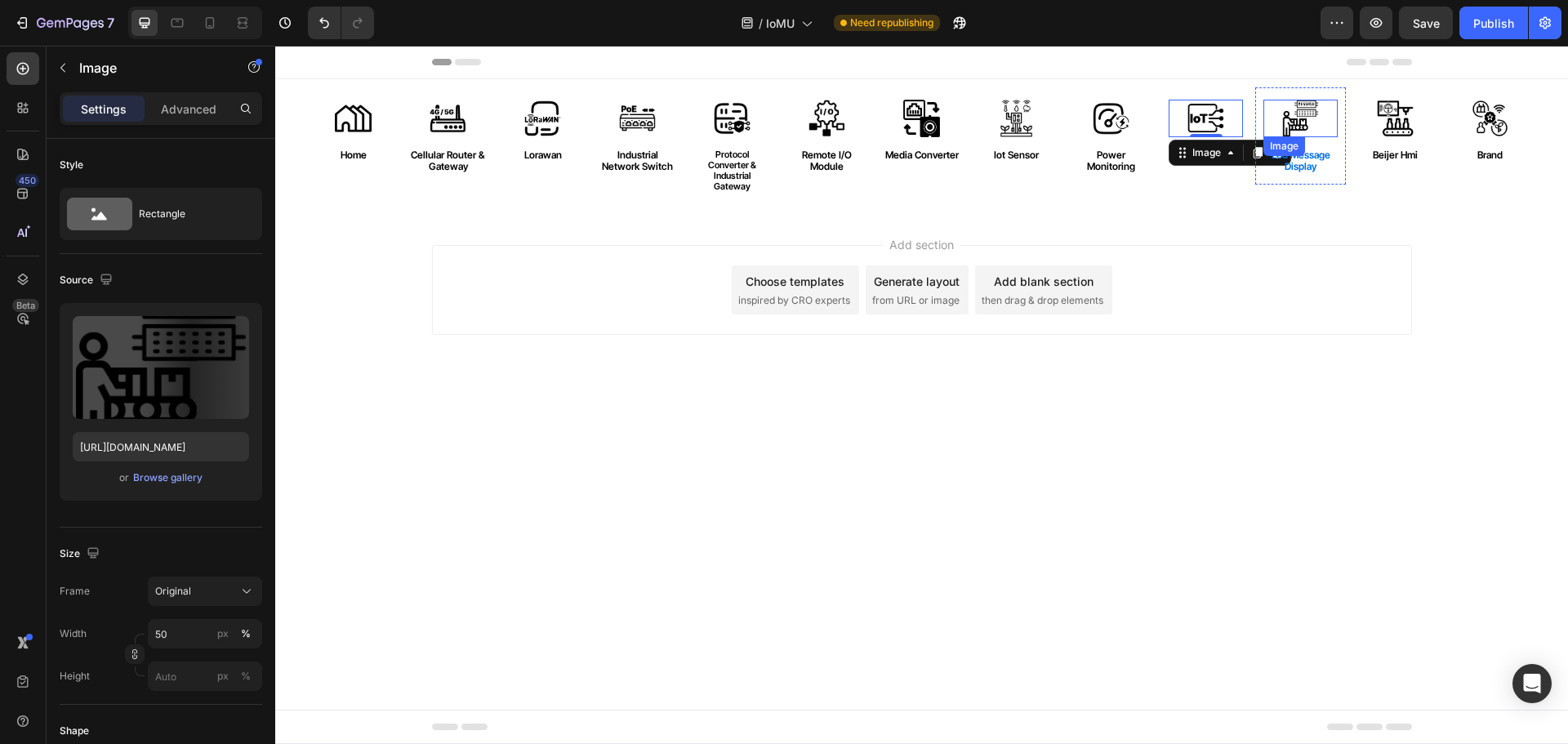
click at [1290, 113] on img at bounding box center [1301, 118] width 38 height 38
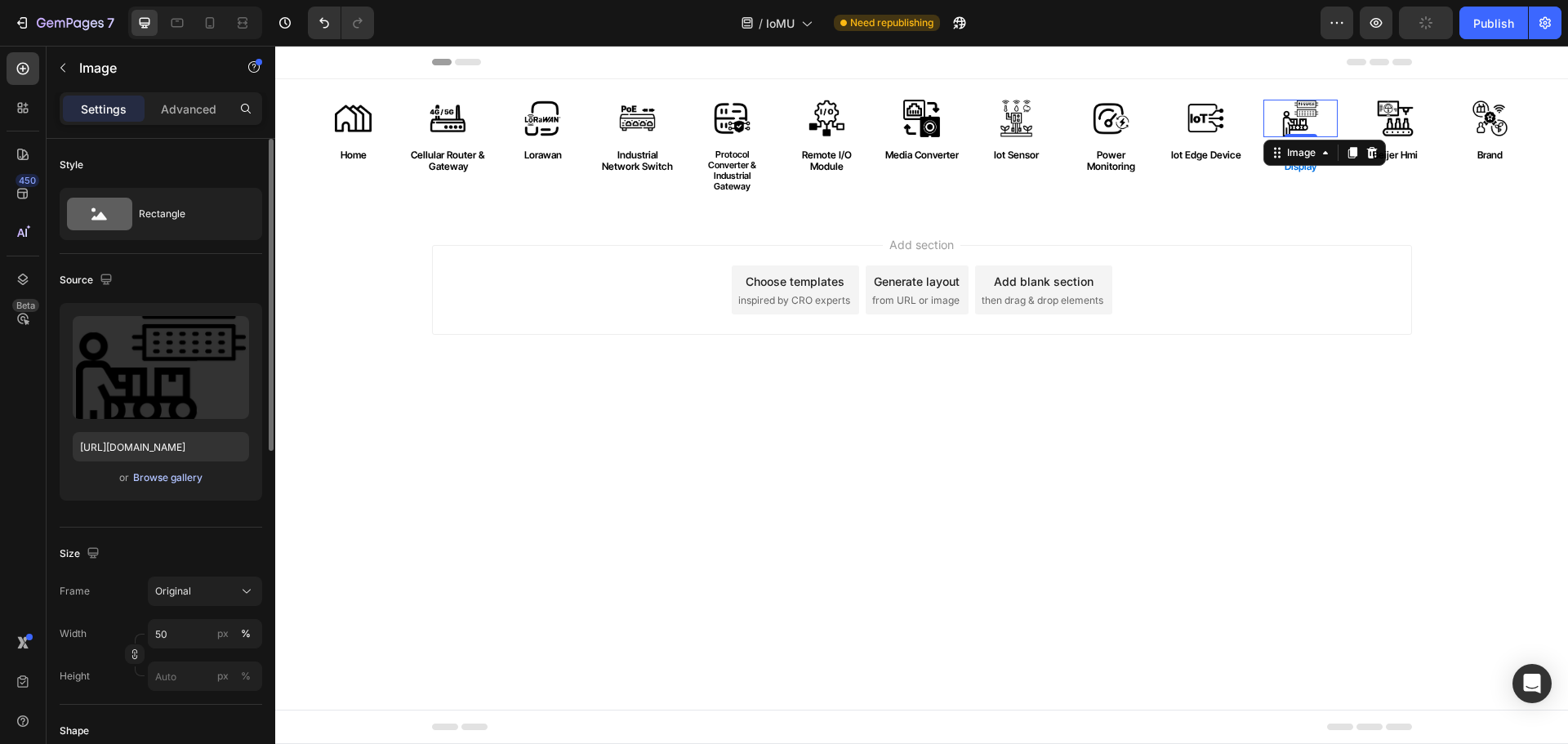
click at [153, 478] on div "Browse gallery" at bounding box center [167, 477] width 69 height 15
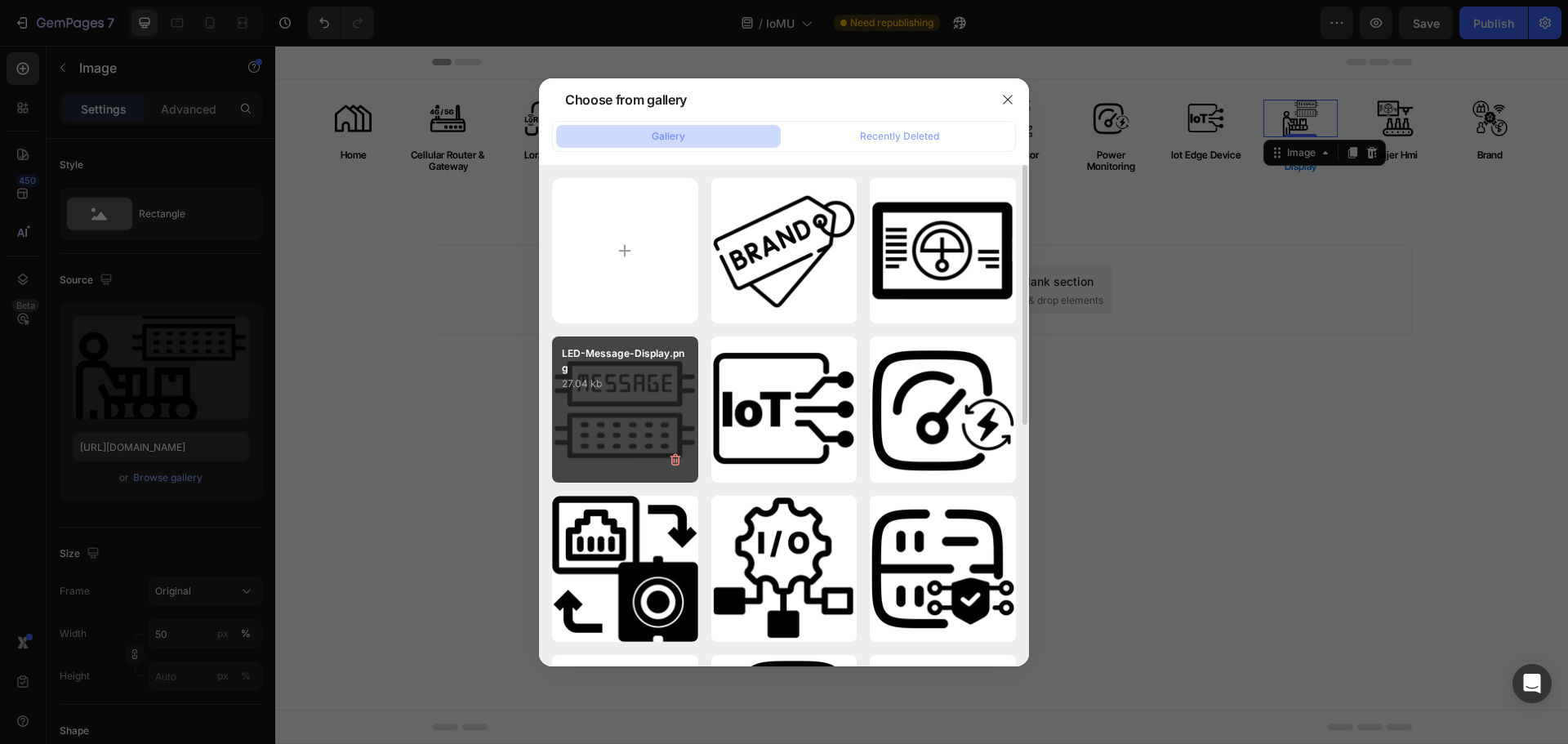
click at [595, 408] on div "LED-Message-Display.png 27.04 kb" at bounding box center [625, 409] width 147 height 147
type input "[URL][DOMAIN_NAME]"
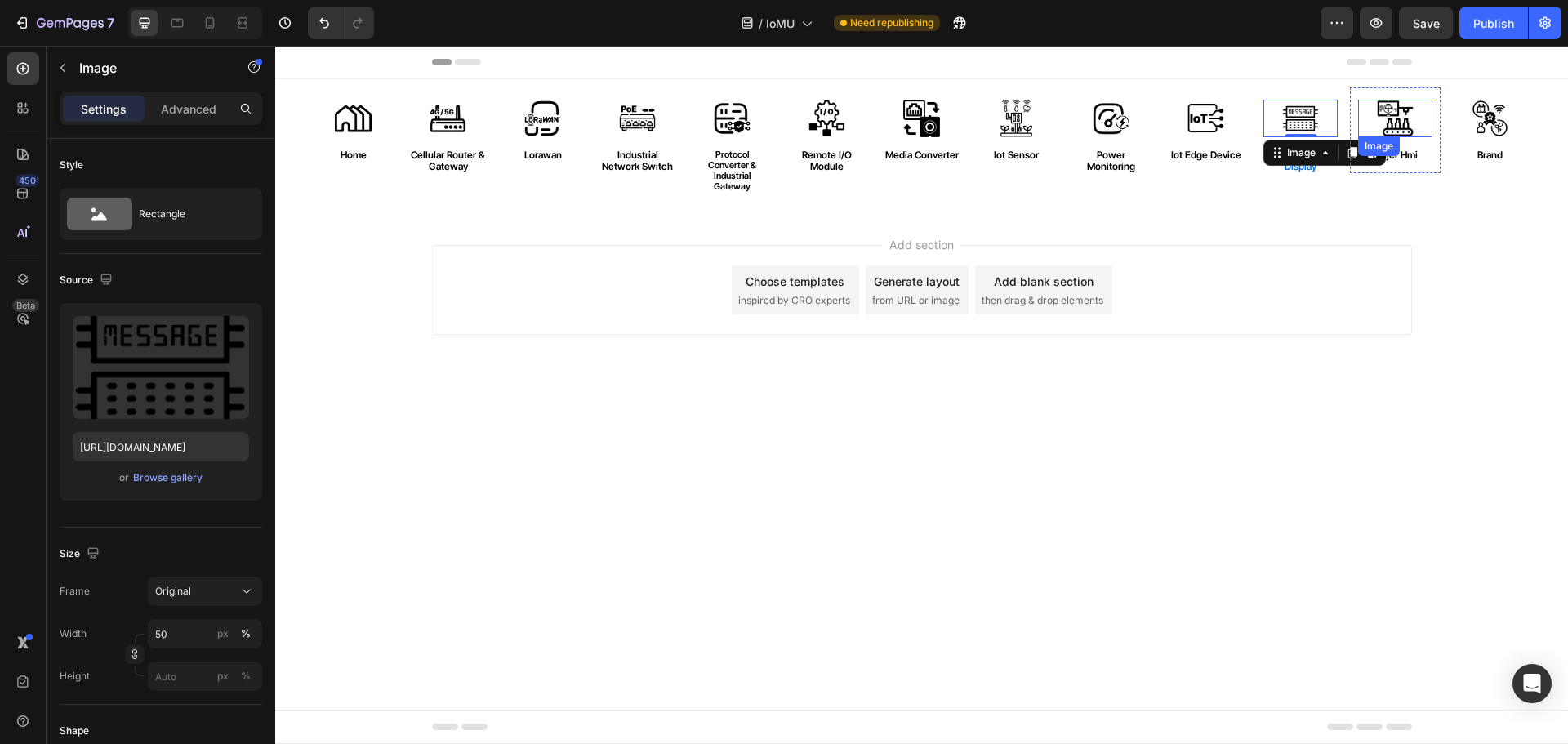
click at [1406, 116] on img at bounding box center [1396, 118] width 38 height 38
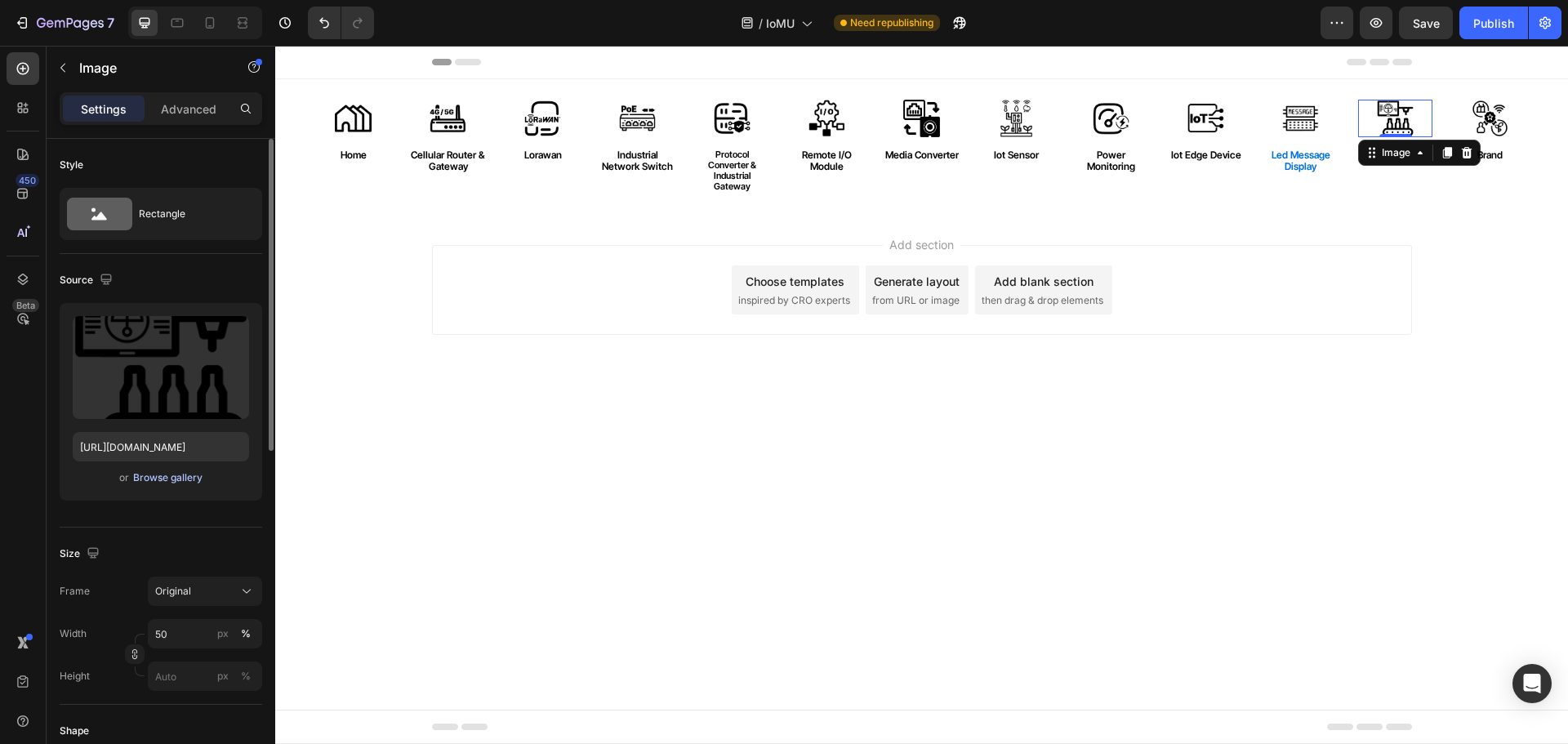
click at [149, 482] on div "Browse gallery" at bounding box center [167, 477] width 69 height 15
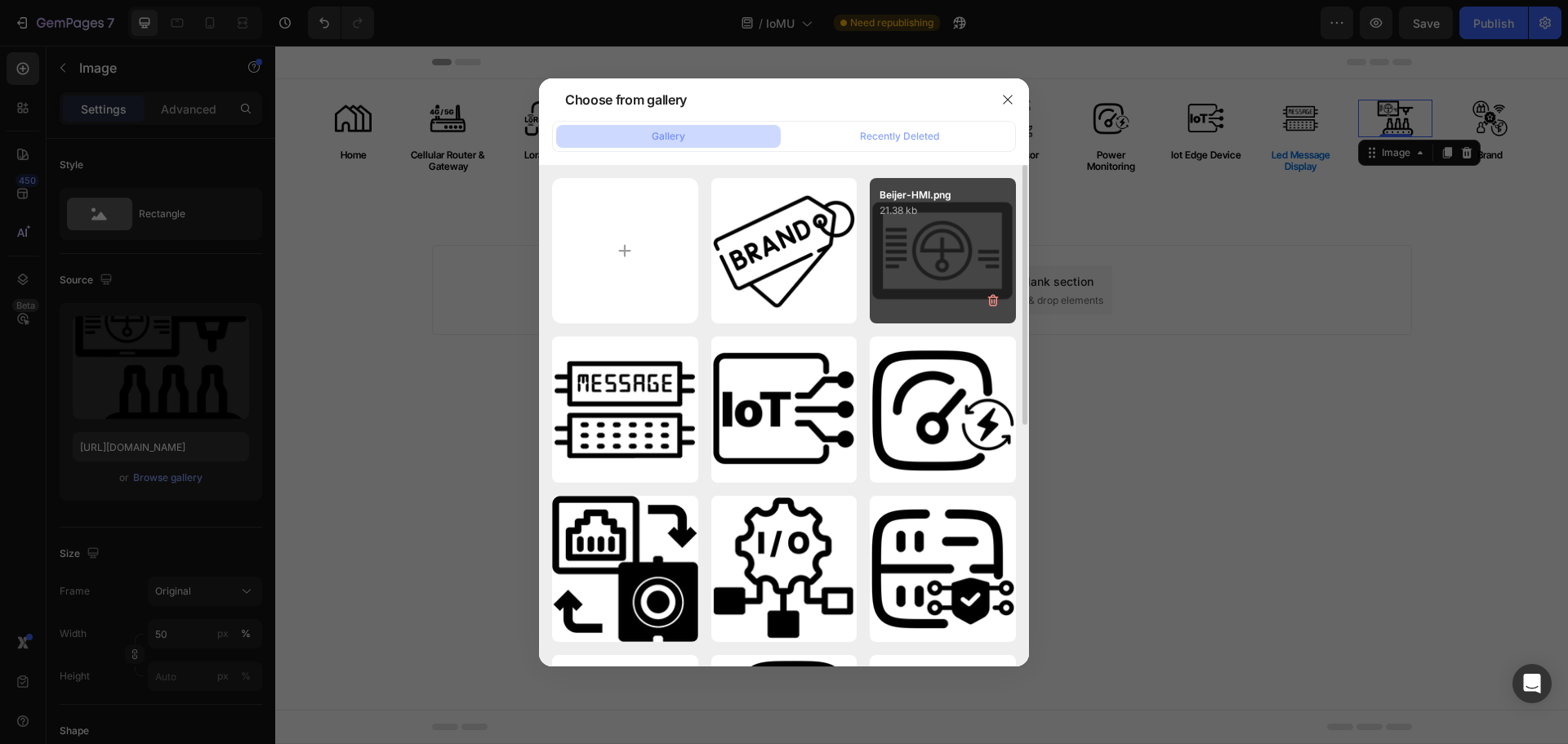
click at [956, 249] on div "Beijer-HMI.png 21.38 kb" at bounding box center [943, 251] width 147 height 147
type input "[URL][DOMAIN_NAME]"
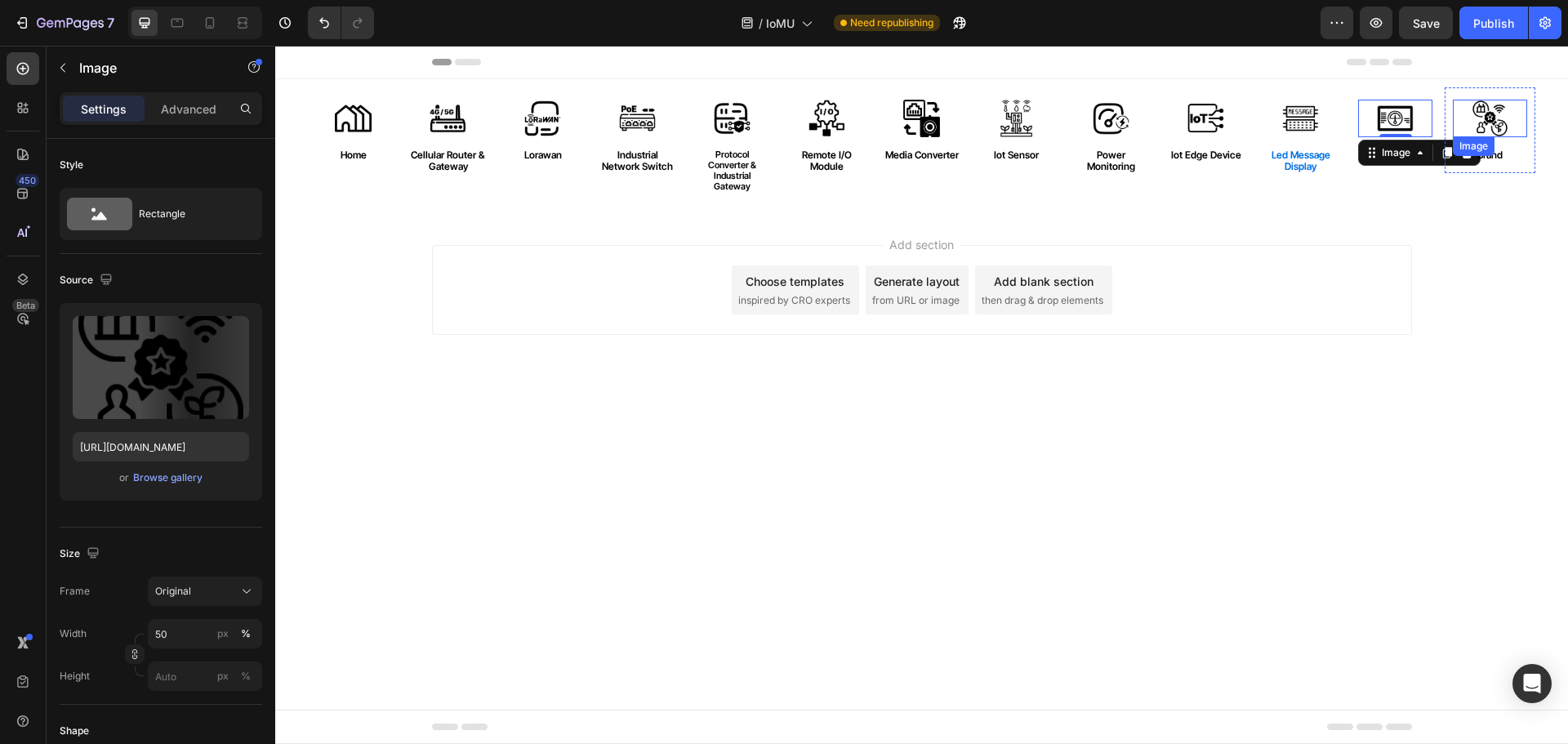
click at [1493, 122] on img at bounding box center [1491, 118] width 38 height 38
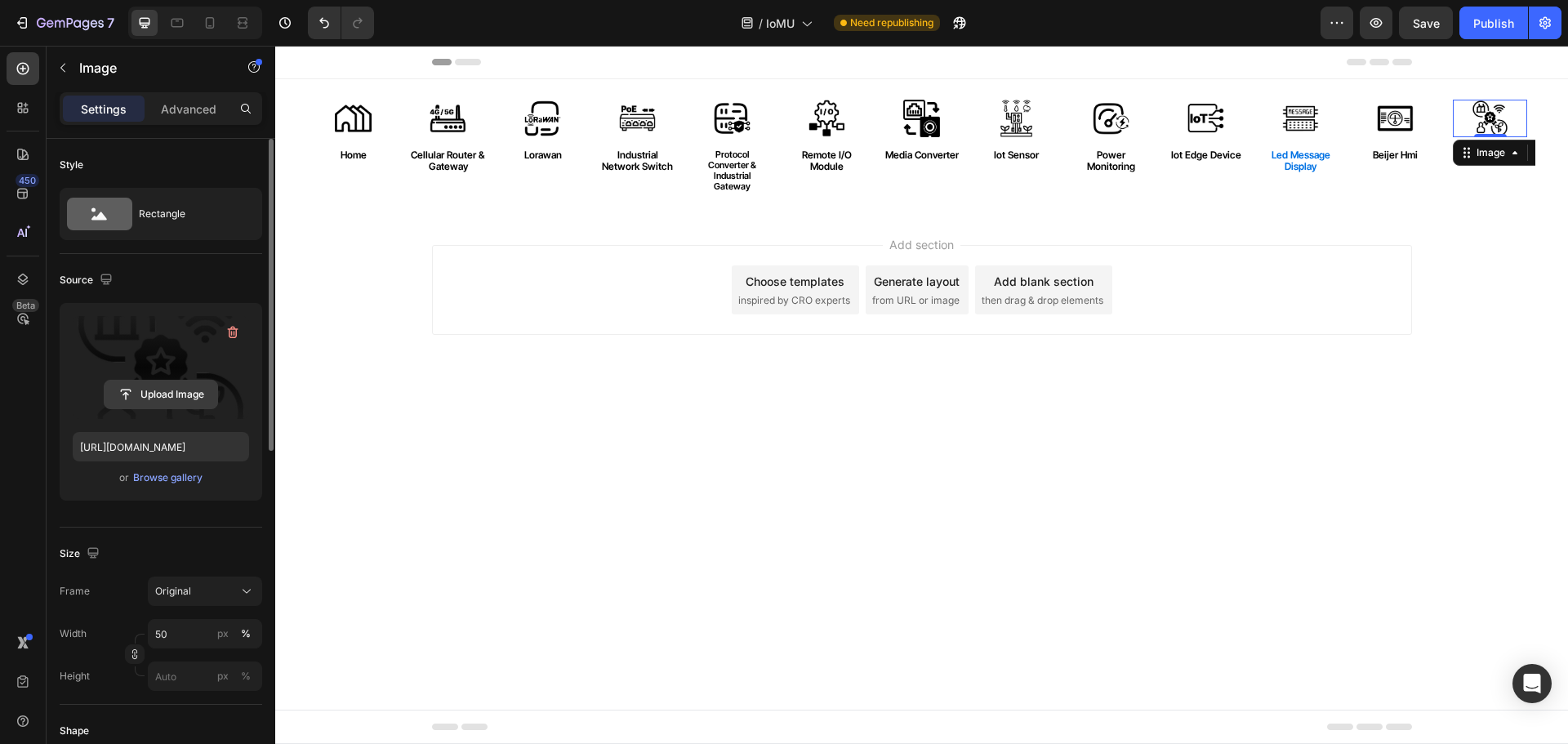
click at [163, 388] on input "file" at bounding box center [160, 394] width 112 height 27
click at [181, 479] on div "Browse gallery" at bounding box center [167, 477] width 69 height 15
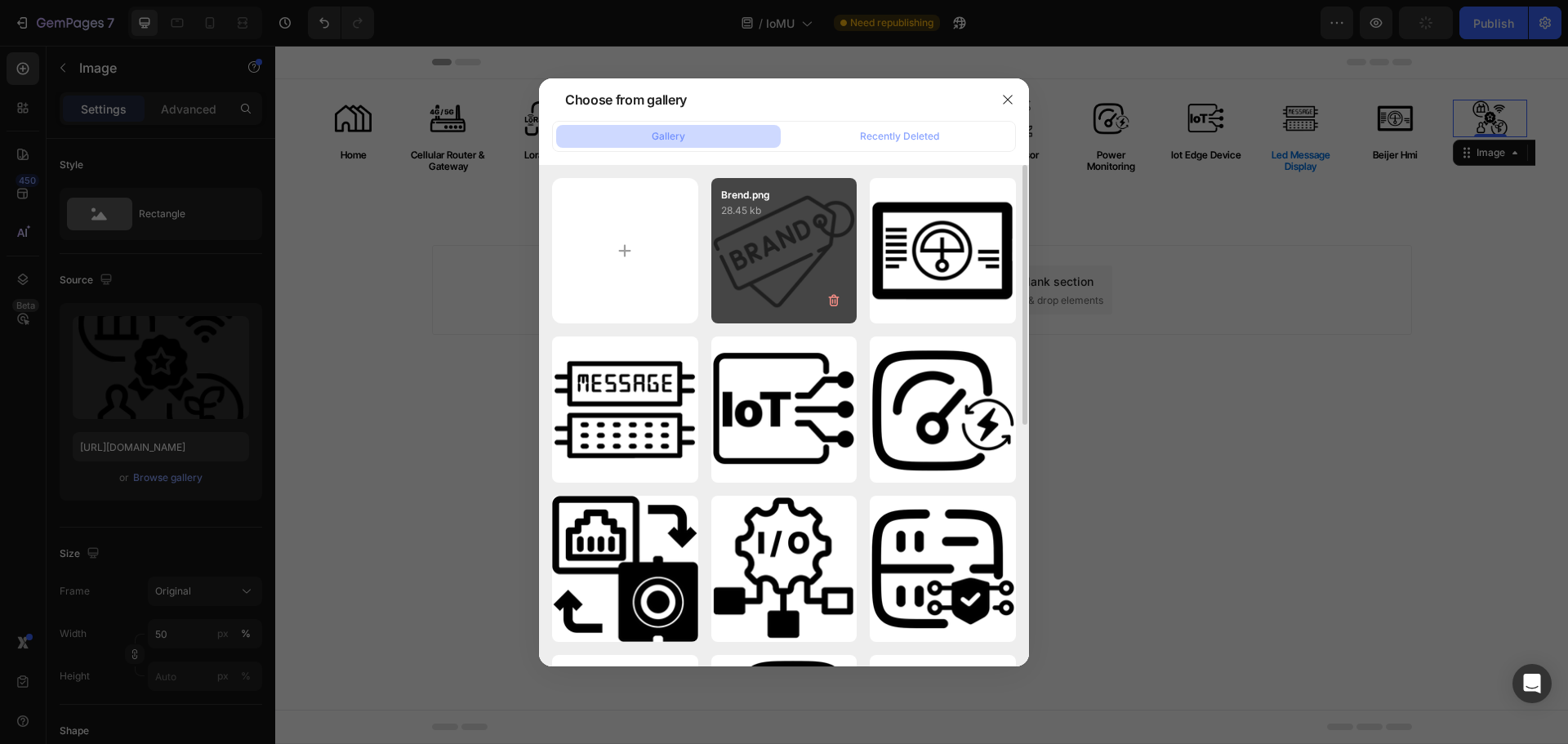
click at [772, 252] on div "Brend.png 28.45 kb" at bounding box center [784, 251] width 147 height 147
type input "[URL][DOMAIN_NAME]"
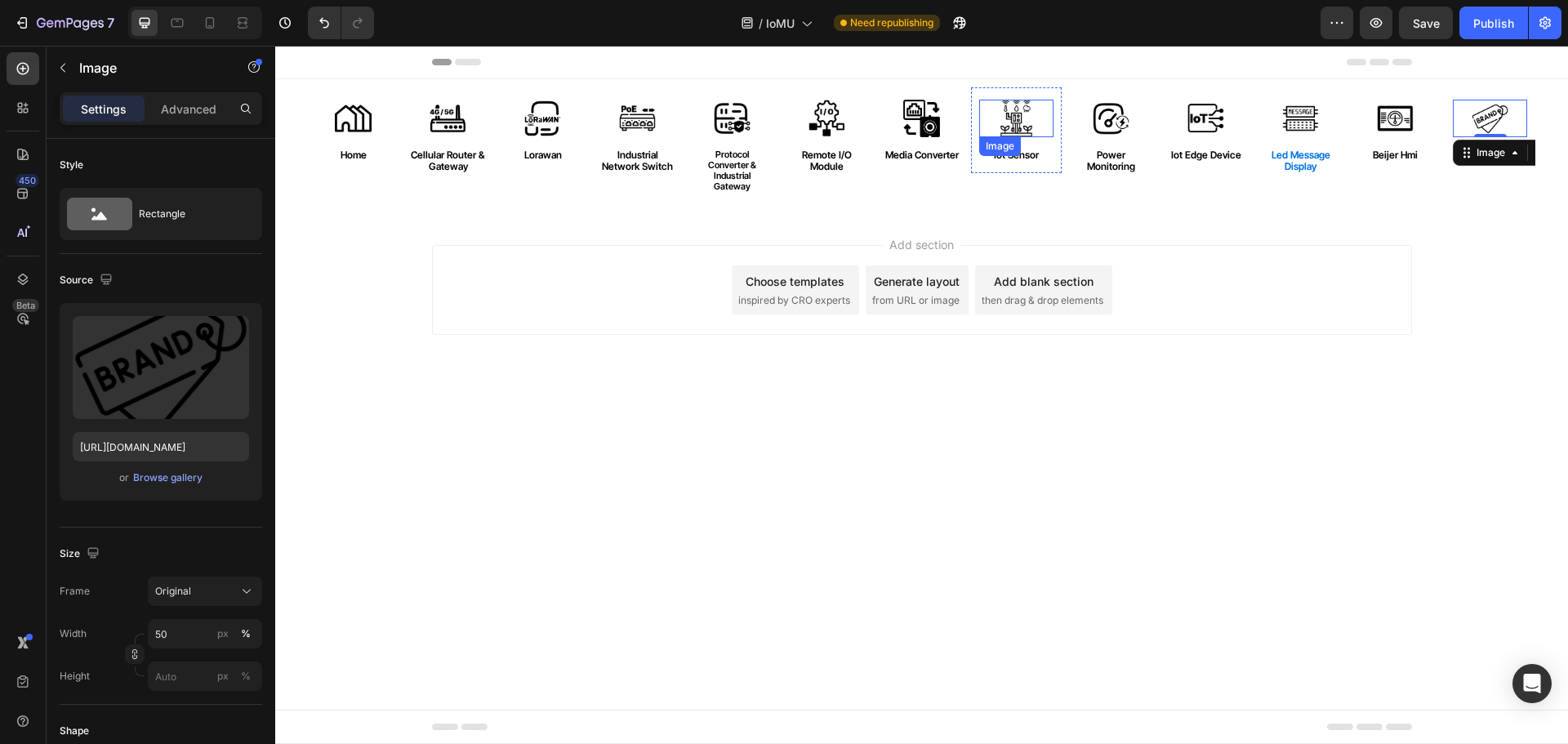
click at [1020, 121] on img at bounding box center [1017, 118] width 38 height 38
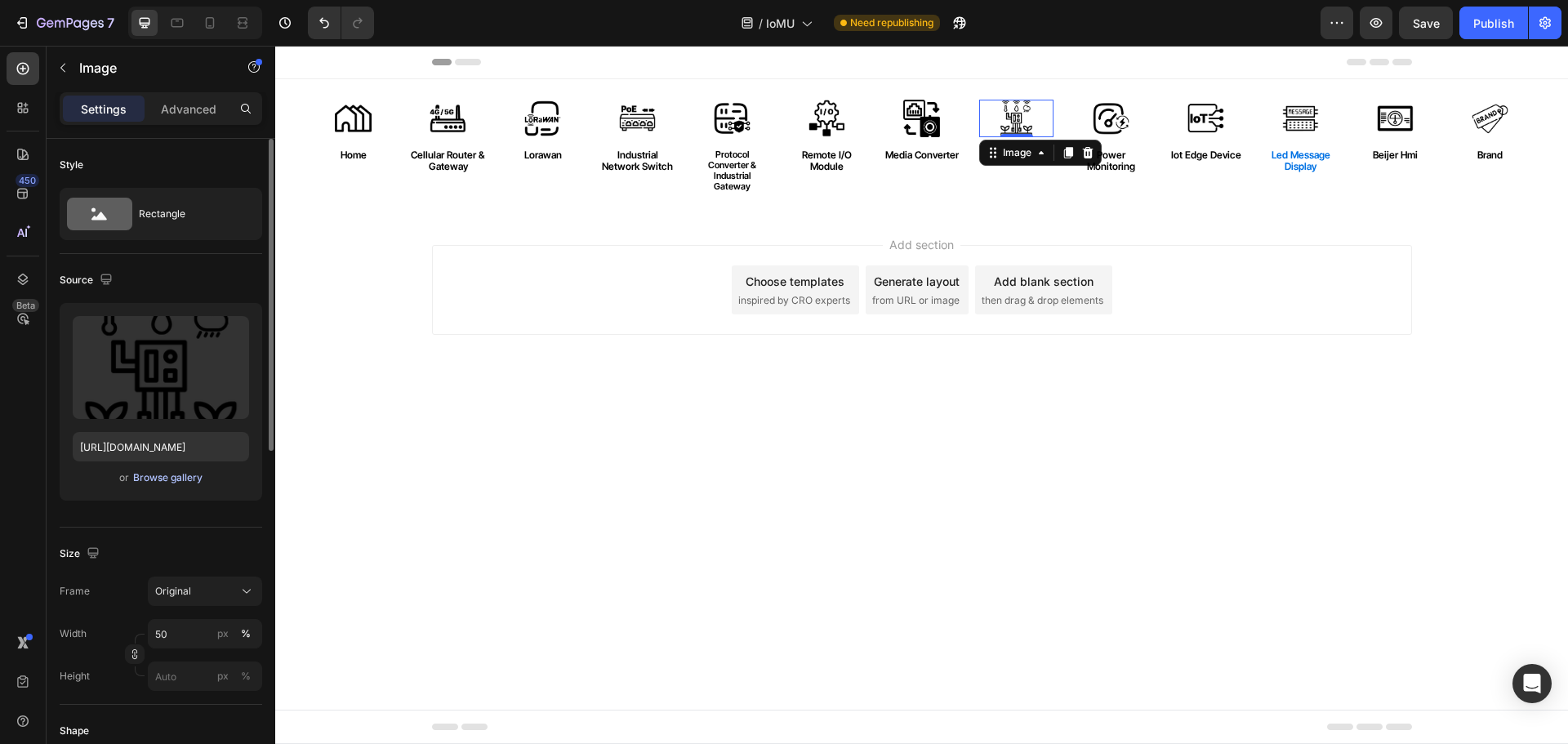
click at [165, 478] on div "Browse gallery" at bounding box center [167, 477] width 69 height 15
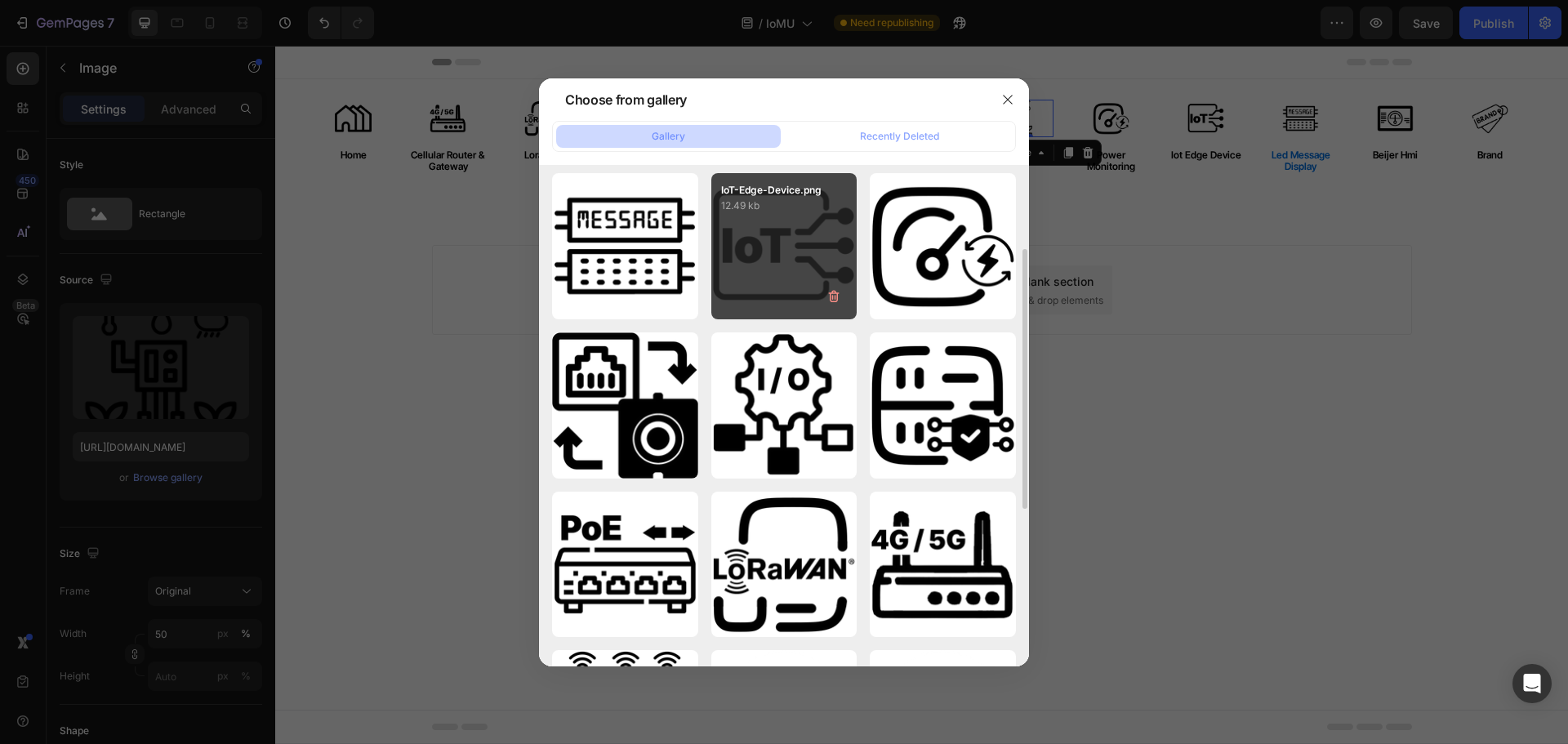
scroll to position [245, 0]
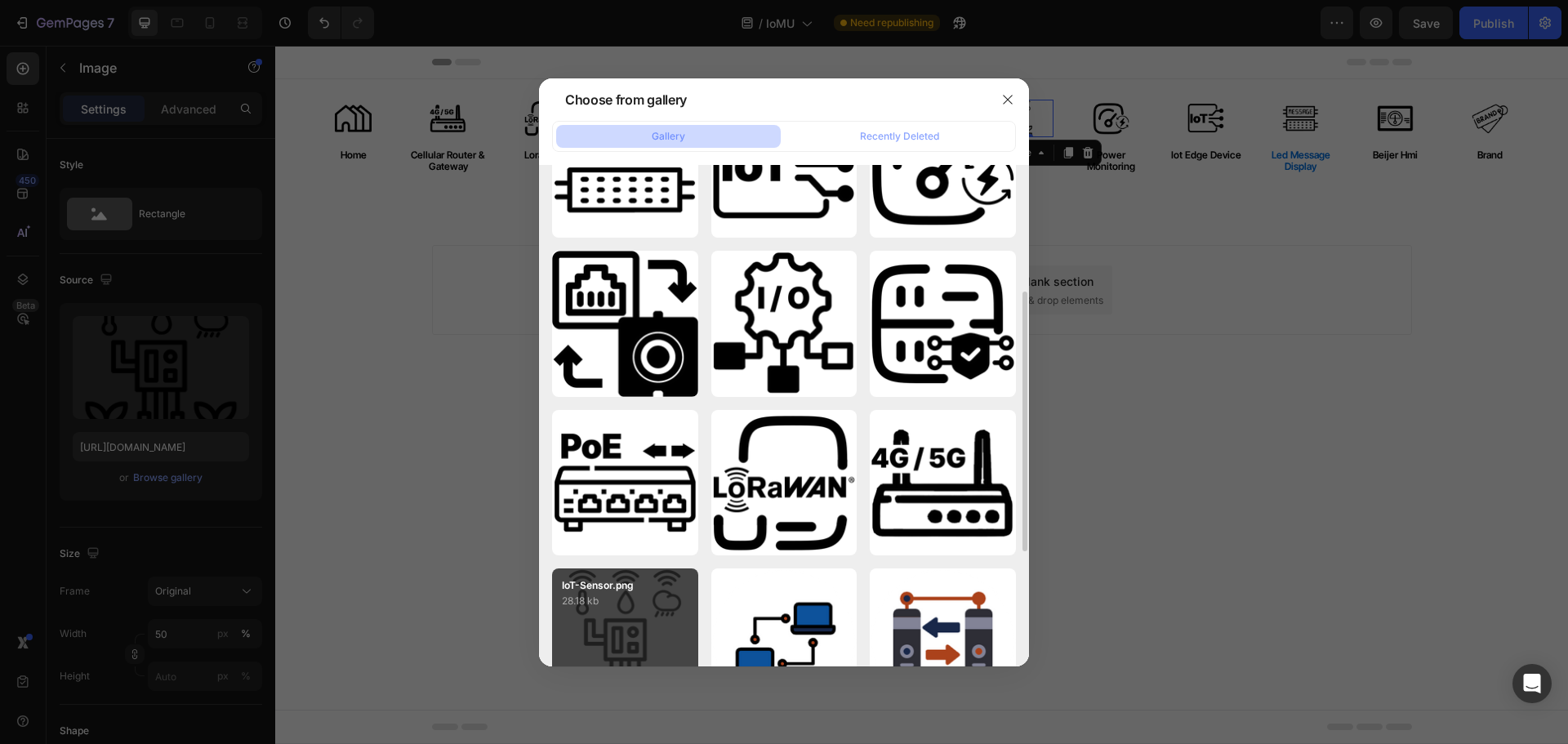
click at [595, 585] on p "IoT-Sensor.png" at bounding box center [625, 585] width 127 height 15
type input "[URL][DOMAIN_NAME]"
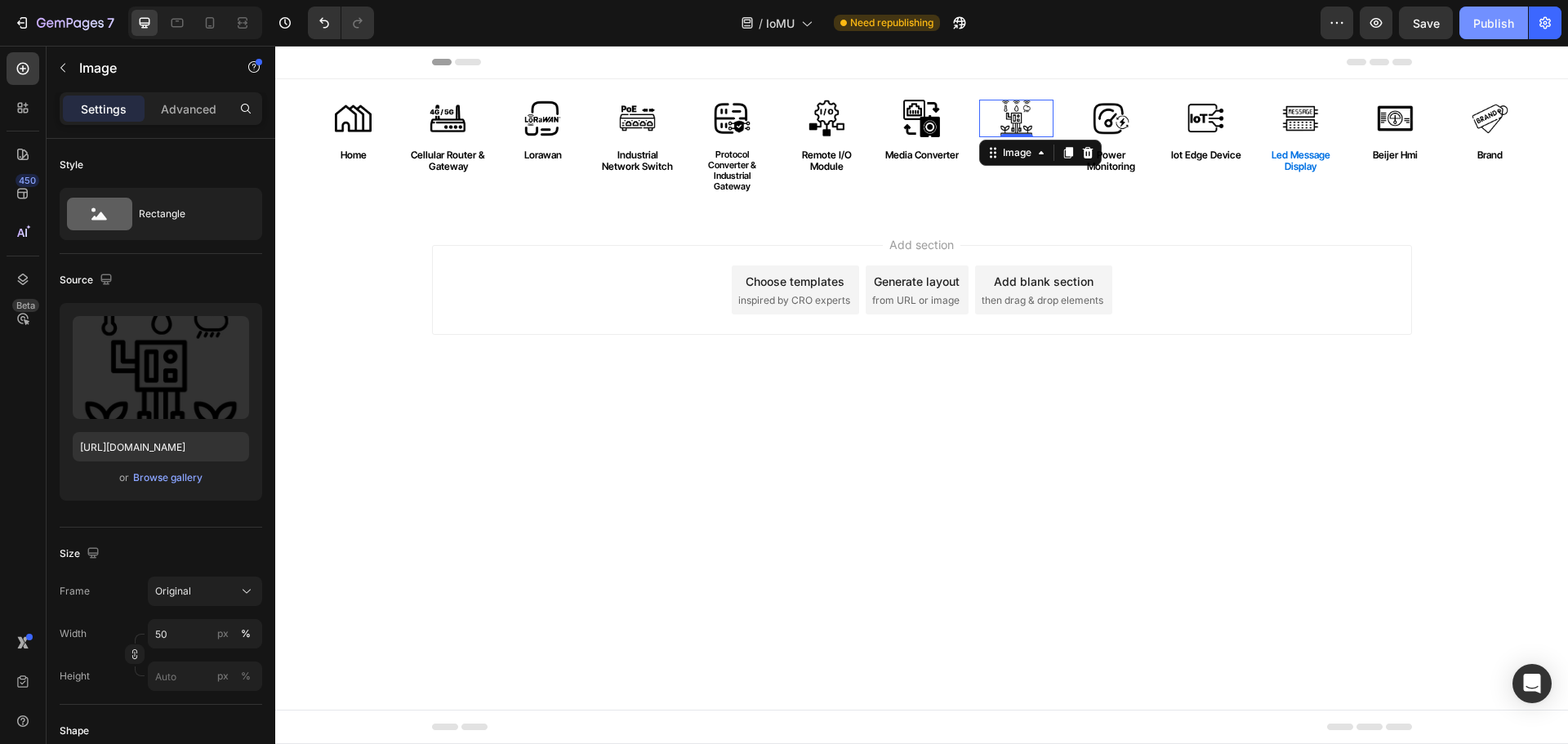
click at [1502, 33] on button "Publish" at bounding box center [1493, 23] width 69 height 33
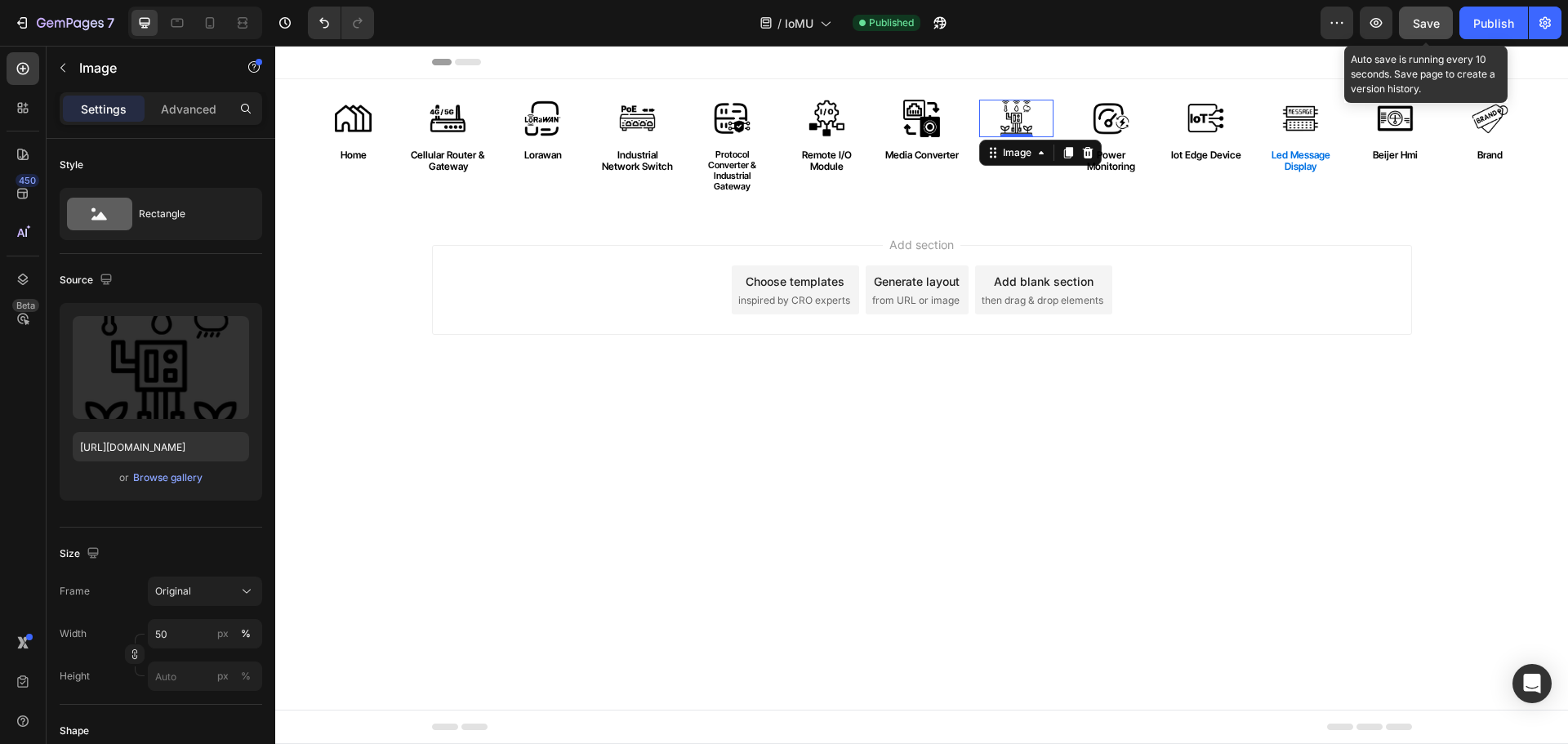
click at [1425, 27] on span "Save" at bounding box center [1426, 23] width 27 height 14
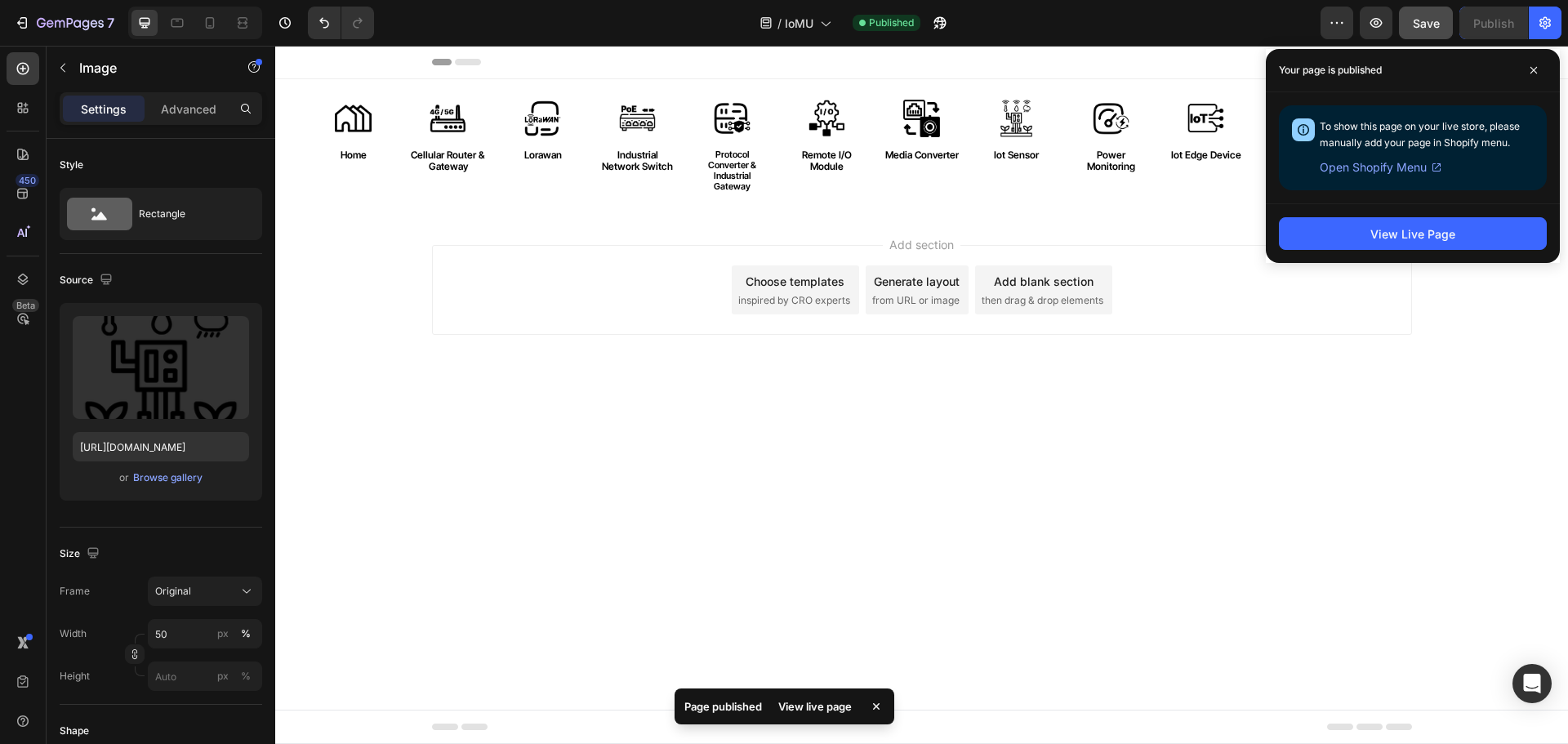
drag, startPoint x: 1365, startPoint y: 430, endPoint x: 1387, endPoint y: 311, distance: 121.0
click at [1367, 430] on body "Header Image home Text Block Row Image cellular router & gateway Text Block Row…" at bounding box center [922, 394] width 1293 height 699
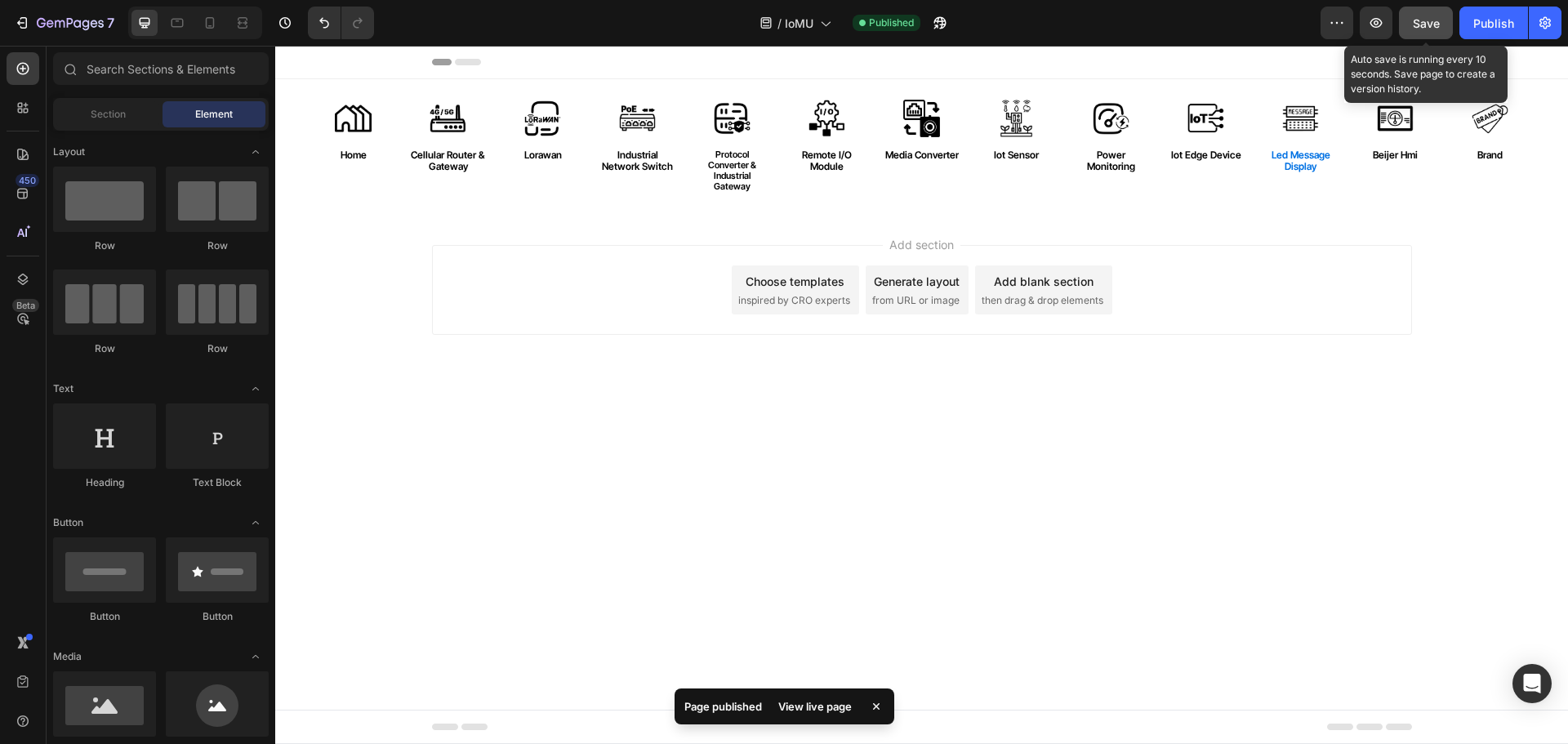
click at [1418, 27] on span "Save" at bounding box center [1426, 23] width 27 height 14
